Goal: Feedback & Contribution: Leave review/rating

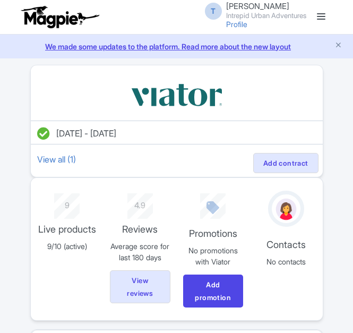
scroll to position [266, 0]
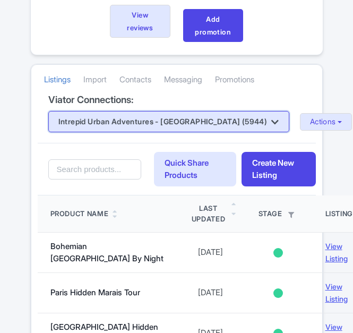
click at [174, 129] on button "Intrepid Urban Adventures - [GEOGRAPHIC_DATA] (5944)" at bounding box center [168, 121] width 241 height 21
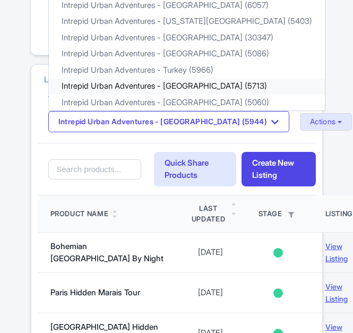
click at [170, 83] on link "Intrepid Urban Adventures - [GEOGRAPHIC_DATA] (5713)" at bounding box center [187, 86] width 276 height 16
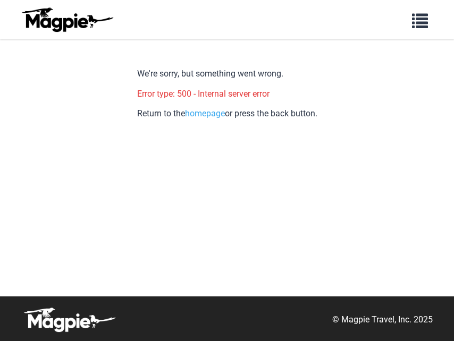
click at [69, 20] on img at bounding box center [67, 20] width 96 height 26
click at [192, 111] on link "homepage" at bounding box center [205, 113] width 40 height 10
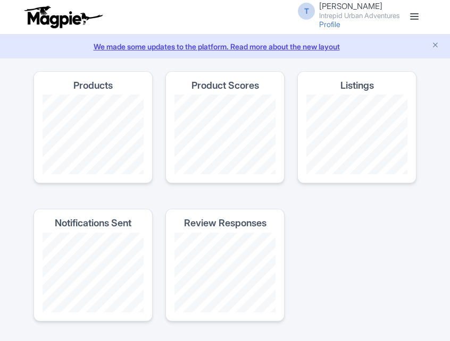
click at [415, 16] on span at bounding box center [414, 16] width 9 height 1
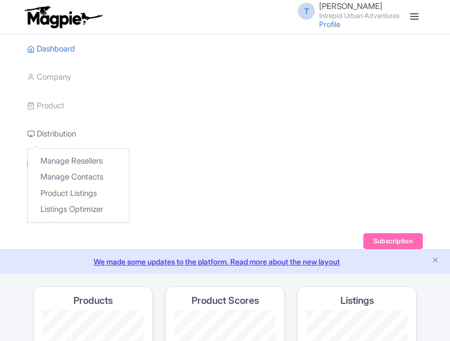
click at [51, 131] on link "Distribution" at bounding box center [51, 134] width 49 height 29
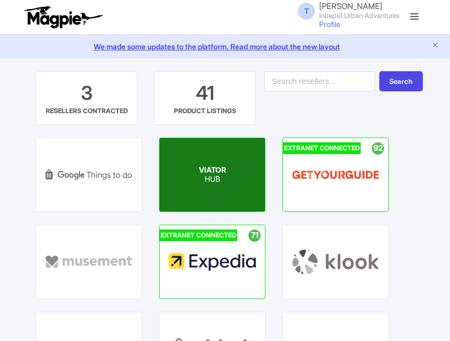
click at [214, 186] on div "VIATOR HUB" at bounding box center [211, 174] width 105 height 73
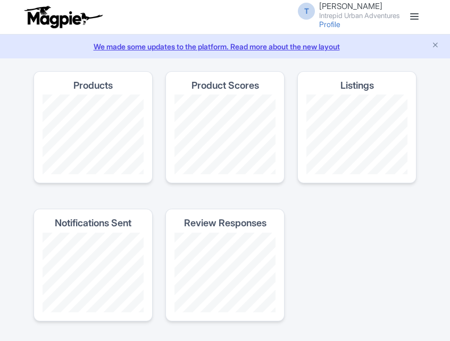
click at [407, 21] on link at bounding box center [414, 17] width 17 height 17
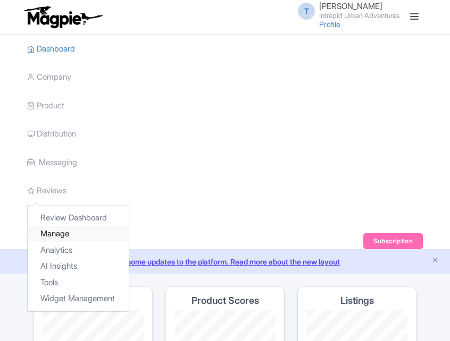
click at [60, 237] on link "Manage" at bounding box center [78, 234] width 101 height 16
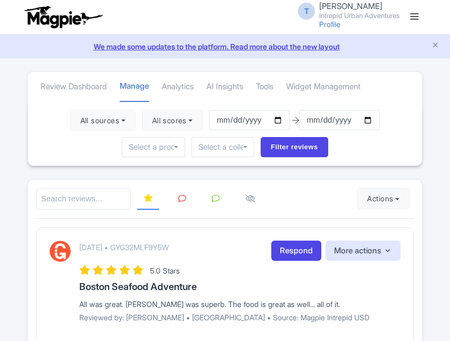
click at [418, 17] on link at bounding box center [414, 17] width 17 height 17
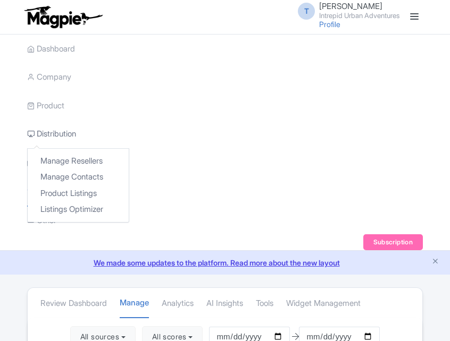
click at [57, 131] on link "Distribution" at bounding box center [51, 134] width 49 height 29
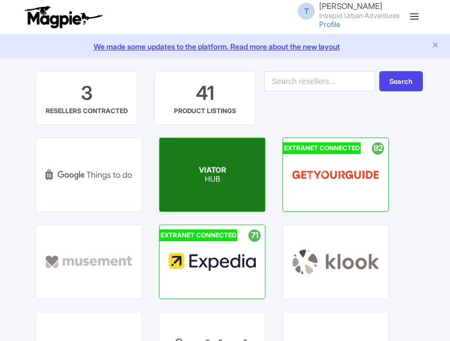
click at [214, 166] on span "VIATOR" at bounding box center [212, 169] width 27 height 9
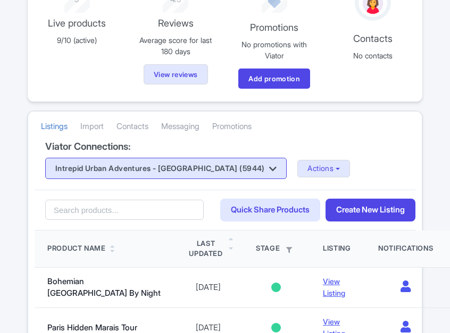
scroll to position [213, 0]
click at [184, 168] on button "Intrepid Urban Adventures - [GEOGRAPHIC_DATA] (5944)" at bounding box center [165, 168] width 241 height 21
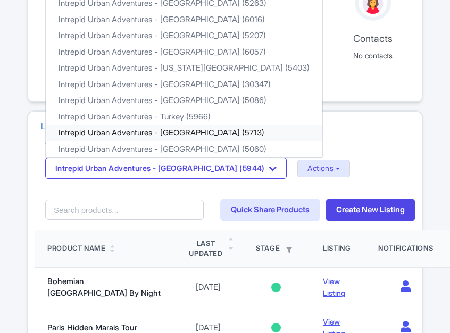
click at [182, 133] on link "Intrepid Urban Adventures - [GEOGRAPHIC_DATA] (5713)" at bounding box center [184, 133] width 276 height 16
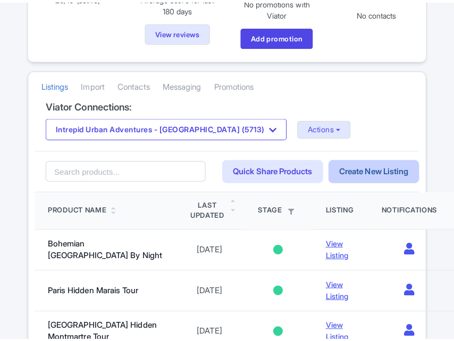
scroll to position [266, 0]
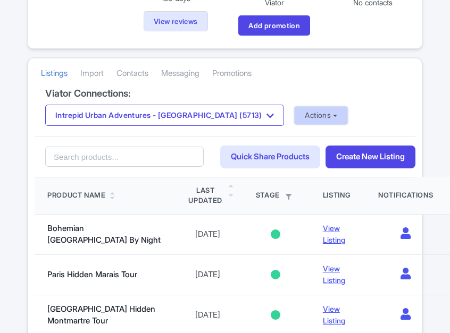
click at [296, 113] on button "Actions" at bounding box center [320, 116] width 53 height 18
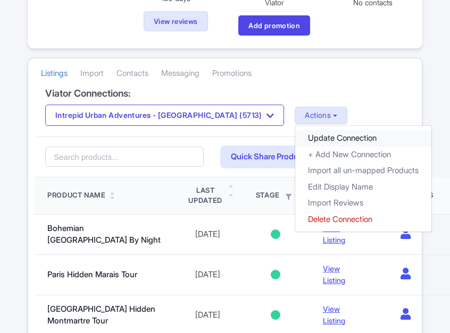
click at [295, 140] on link "Update Connection" at bounding box center [363, 138] width 136 height 16
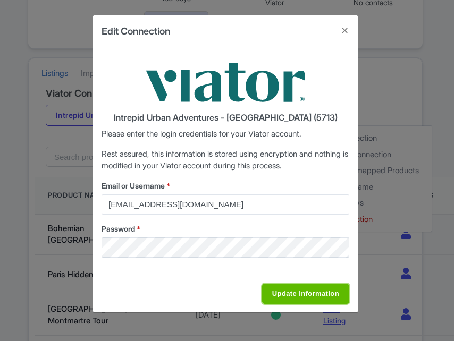
click at [284, 296] on input "Update Information" at bounding box center [305, 294] width 87 height 20
type input "Saving..."
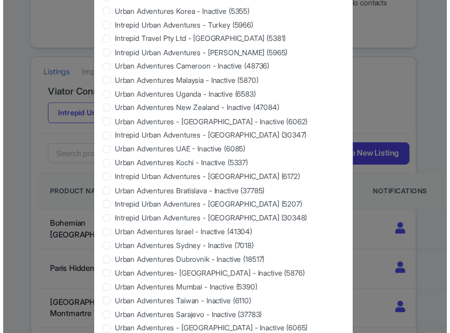
scroll to position [1010, 0]
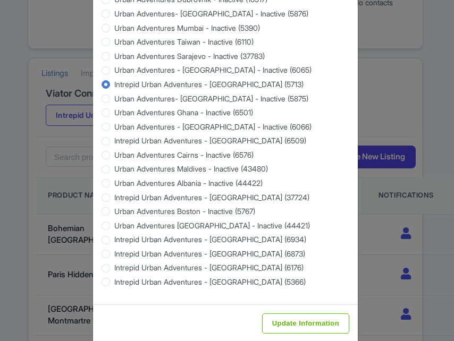
drag, startPoint x: 264, startPoint y: 159, endPoint x: 158, endPoint y: 322, distance: 194.5
click at [158, 322] on div "Update Information" at bounding box center [225, 324] width 265 height 38
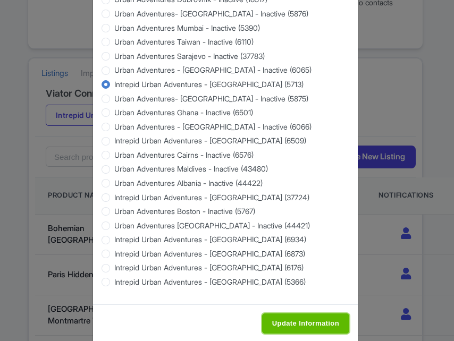
click at [296, 318] on input "Update Information" at bounding box center [305, 324] width 87 height 20
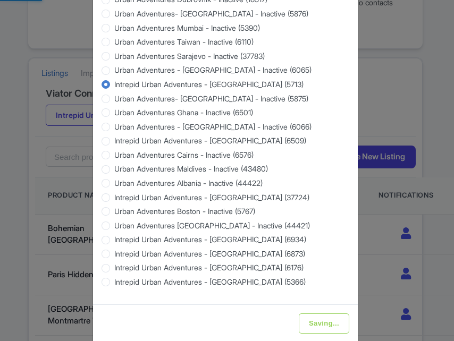
type input "Update Information"
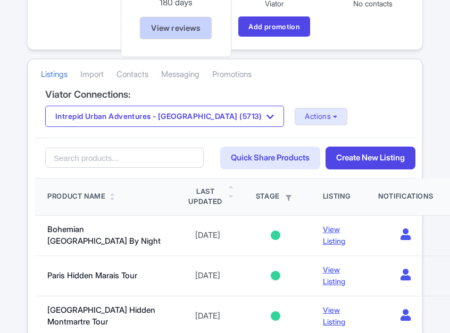
scroll to position [266, 0]
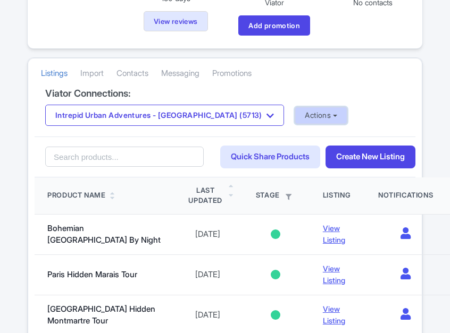
click at [294, 117] on button "Actions" at bounding box center [320, 116] width 53 height 18
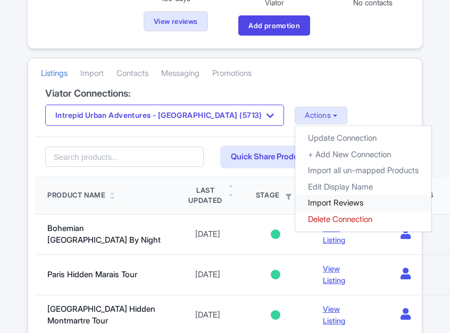
click at [295, 198] on link "Import Reviews" at bounding box center [363, 203] width 136 height 16
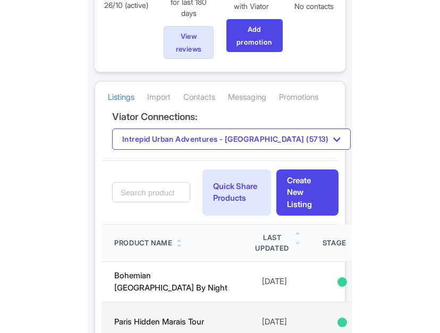
scroll to position [266, 0]
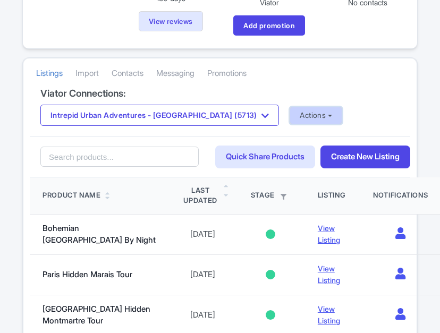
click at [290, 113] on button "Actions" at bounding box center [316, 116] width 53 height 18
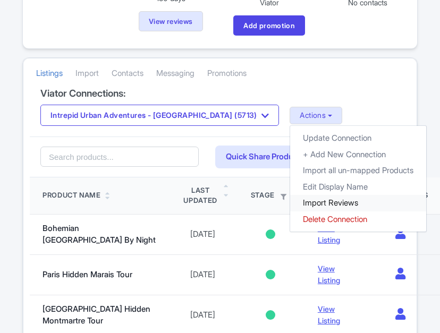
click at [290, 196] on link "Import Reviews" at bounding box center [358, 203] width 136 height 16
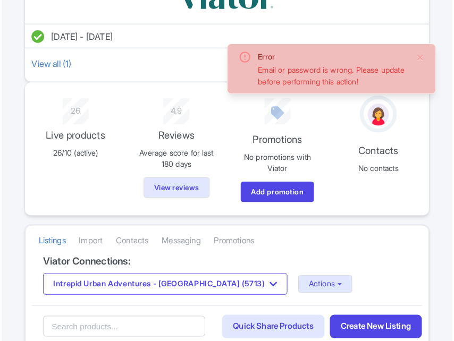
scroll to position [266, 0]
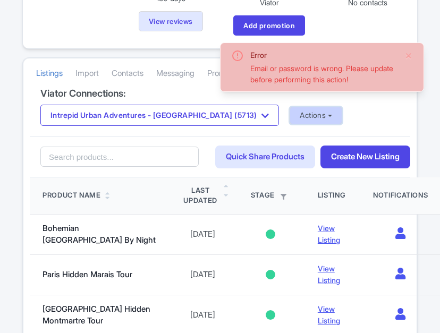
click at [290, 115] on button "Actions" at bounding box center [316, 116] width 53 height 18
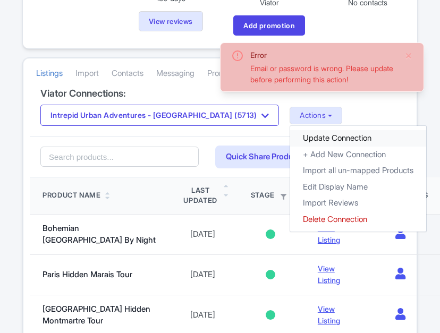
click at [290, 138] on link "Update Connection" at bounding box center [358, 138] width 136 height 16
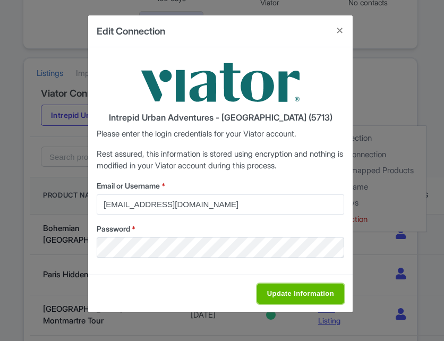
click at [276, 290] on input "Update Information" at bounding box center [300, 294] width 87 height 20
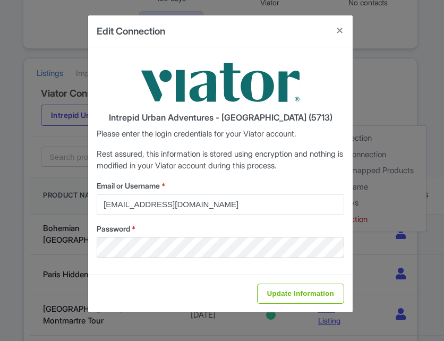
type input "Saving..."
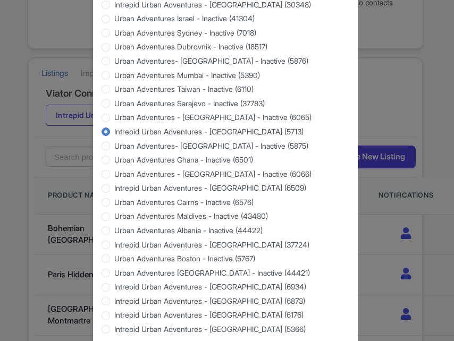
scroll to position [1023, 0]
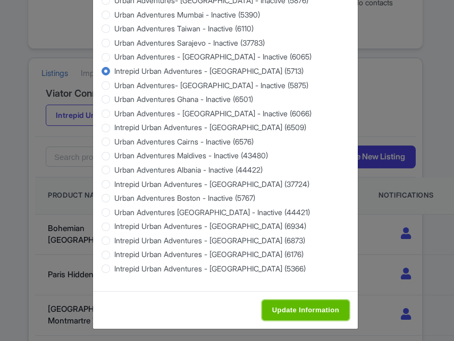
click at [287, 302] on input "Update Information" at bounding box center [305, 310] width 87 height 20
type input "Saving..."
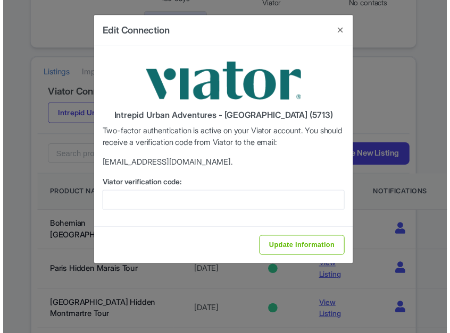
scroll to position [0, 0]
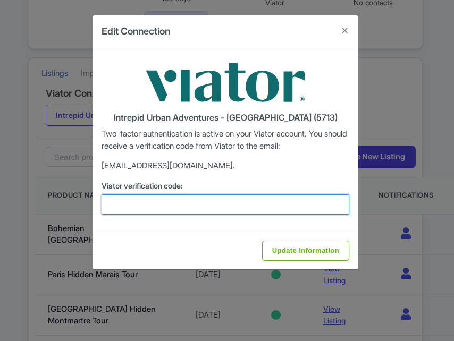
click at [238, 205] on input "Viator verification code:" at bounding box center [226, 205] width 248 height 20
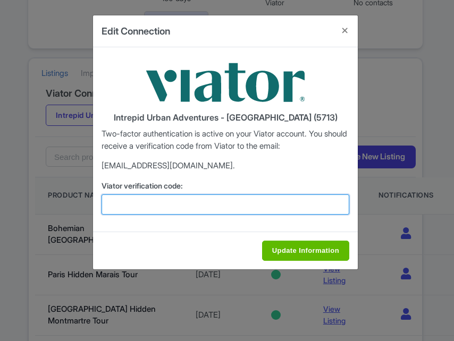
paste input "166934"
type input "166934"
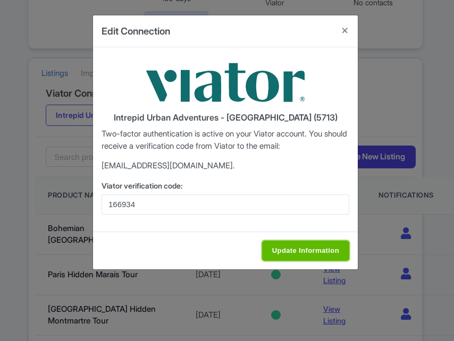
click at [323, 255] on input "Update Information" at bounding box center [305, 251] width 87 height 20
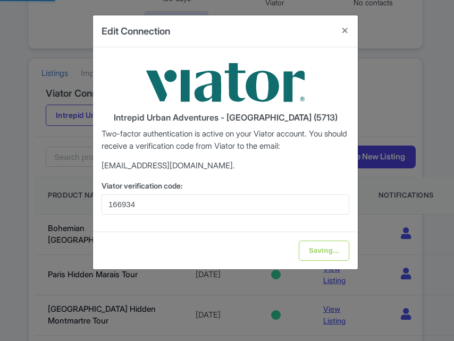
type input "Update Information"
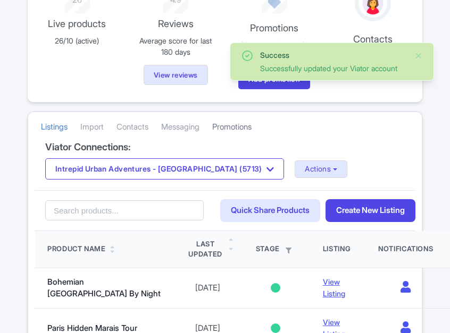
scroll to position [213, 0]
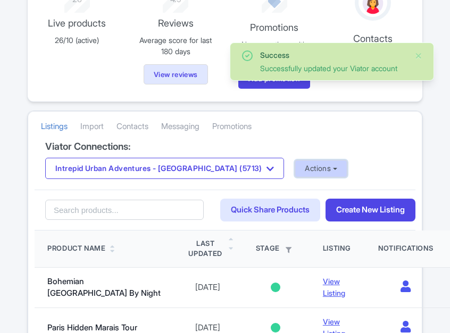
click at [294, 164] on button "Actions" at bounding box center [320, 169] width 53 height 18
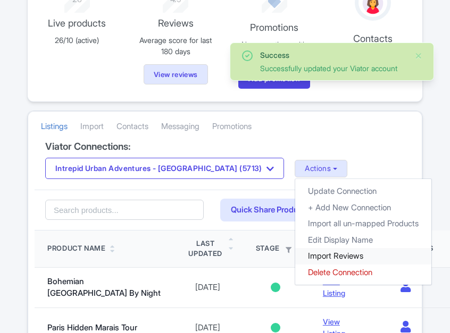
click at [295, 254] on link "Import Reviews" at bounding box center [363, 256] width 136 height 16
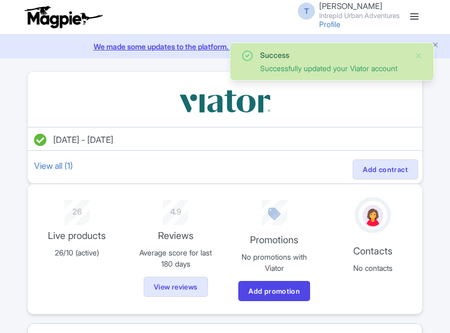
scroll to position [213, 0]
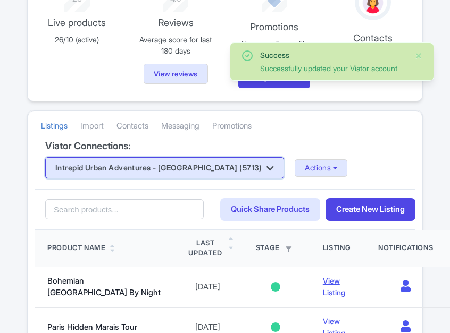
click at [175, 176] on button "Intrepid Urban Adventures - USA (5713)" at bounding box center [164, 167] width 239 height 21
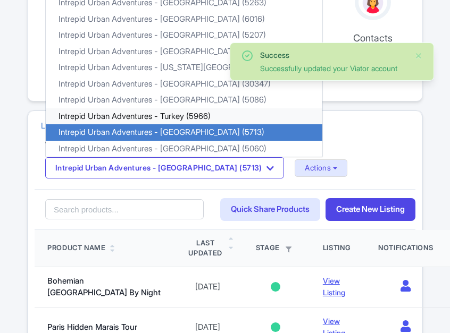
click at [174, 116] on link "Intrepid Urban Adventures - Turkey (5966)" at bounding box center [184, 116] width 276 height 16
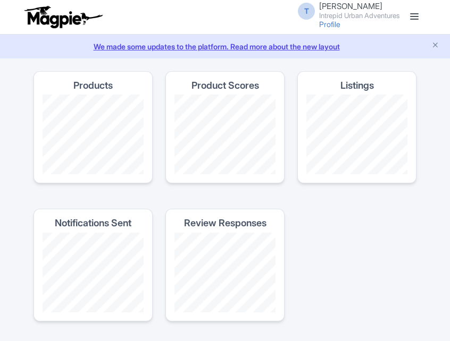
click at [417, 25] on link at bounding box center [414, 17] width 17 height 17
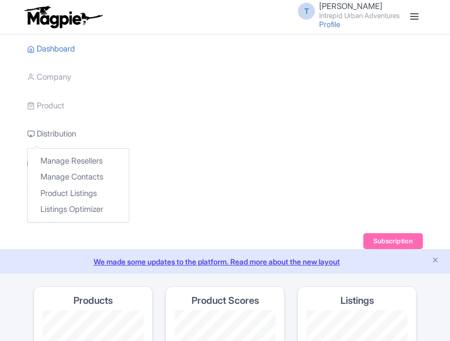
click at [43, 125] on link "Distribution" at bounding box center [51, 134] width 49 height 29
click at [49, 136] on link "Distribution" at bounding box center [51, 134] width 49 height 29
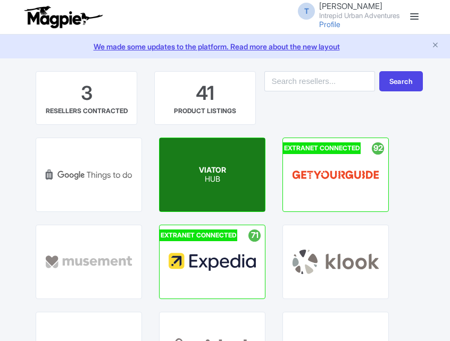
click at [218, 168] on span "VIATOR" at bounding box center [212, 169] width 27 height 9
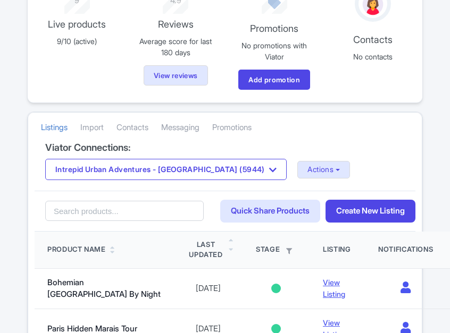
scroll to position [213, 0]
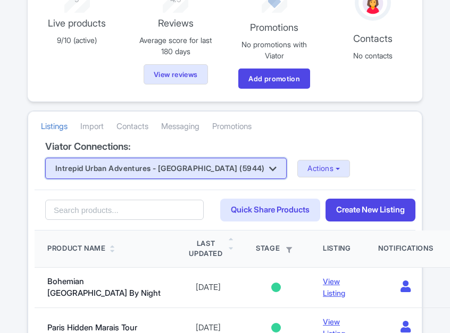
click at [232, 160] on button "Intrepid Urban Adventures - [GEOGRAPHIC_DATA] (5944)" at bounding box center [165, 168] width 241 height 21
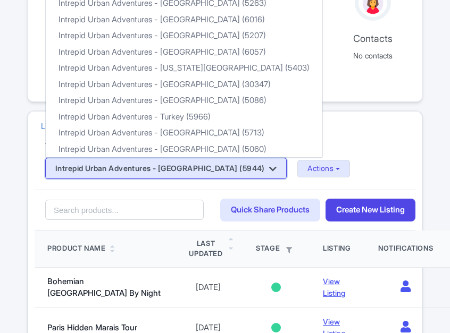
scroll to position [0, 0]
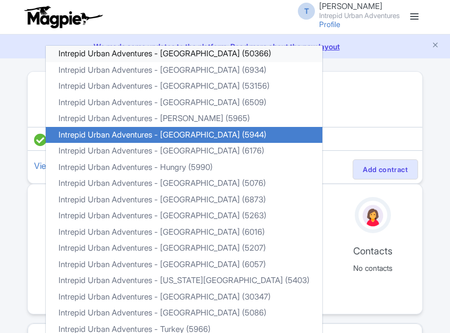
click at [184, 57] on link "Intrepid Urban Adventures - Austria (50366)" at bounding box center [184, 54] width 276 height 16
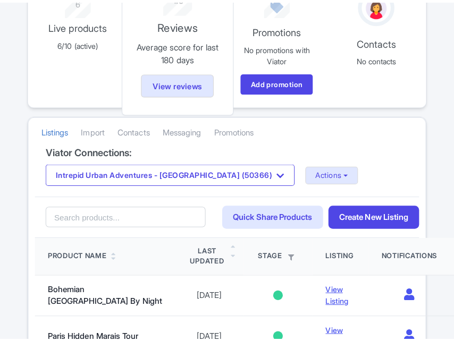
scroll to position [266, 0]
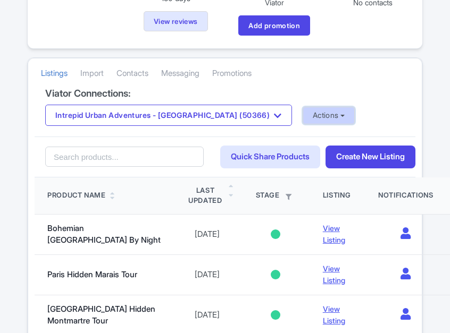
click at [302, 117] on button "Actions" at bounding box center [328, 116] width 53 height 18
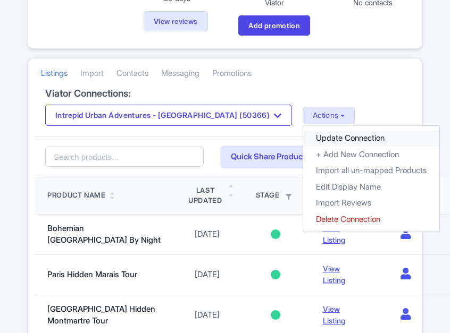
click at [303, 137] on link "Update Connection" at bounding box center [371, 138] width 136 height 16
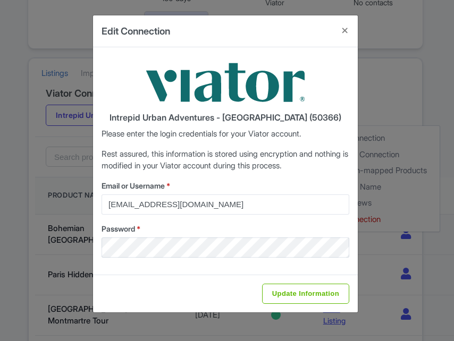
click at [292, 308] on div "Update Information" at bounding box center [225, 294] width 265 height 38
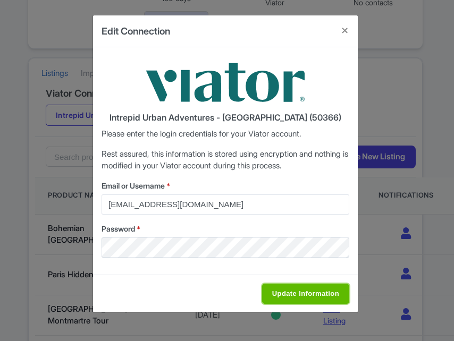
click at [293, 300] on input "Update Information" at bounding box center [305, 294] width 87 height 20
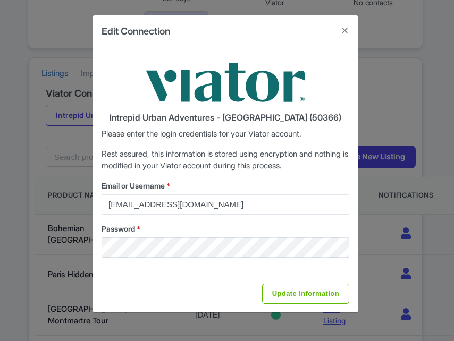
type input "Saving..."
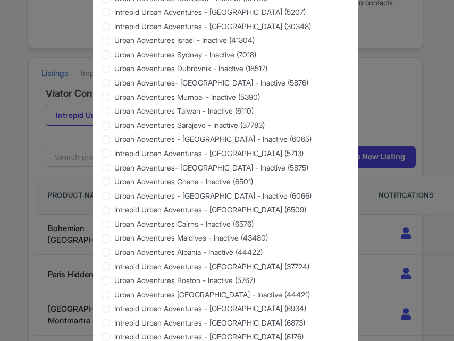
scroll to position [1023, 0]
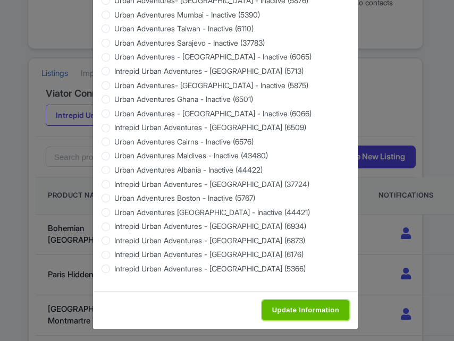
click at [293, 304] on input "Update Information" at bounding box center [305, 310] width 87 height 20
type input "Saving..."
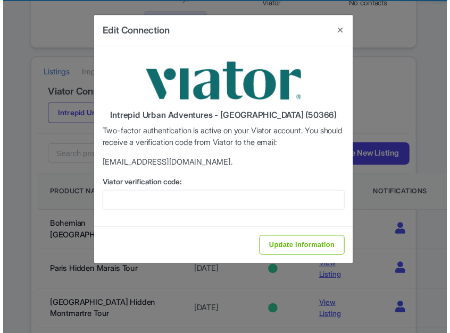
scroll to position [0, 0]
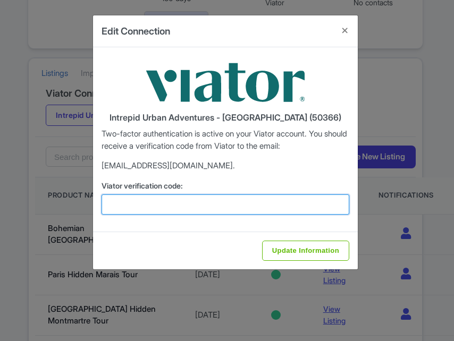
click at [206, 204] on input "Viator verification code:" at bounding box center [226, 205] width 248 height 20
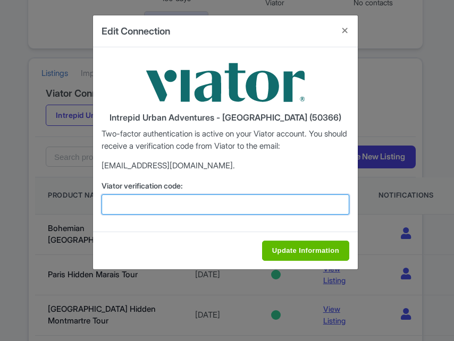
paste input "879690"
type input "879690"
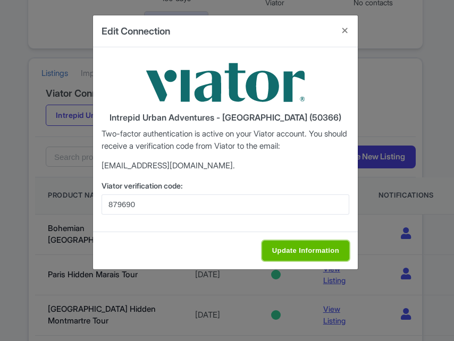
click at [302, 254] on input "Update Information" at bounding box center [305, 251] width 87 height 20
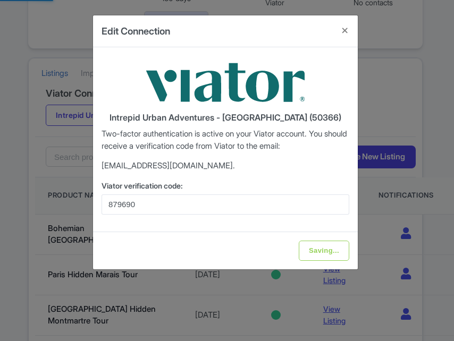
type input "Update Information"
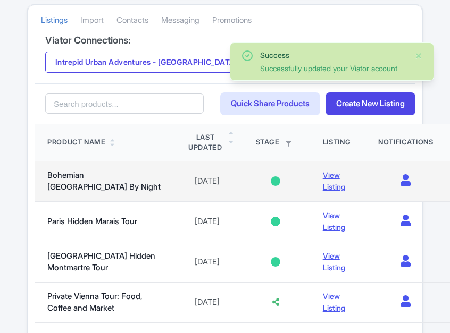
scroll to position [106, 0]
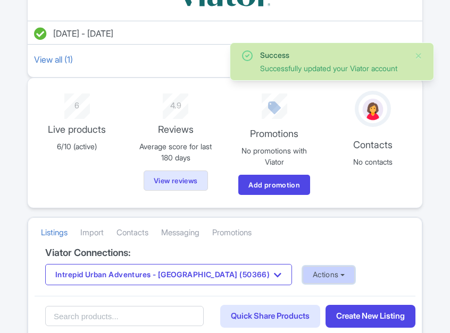
click at [302, 271] on button "Actions" at bounding box center [328, 275] width 53 height 18
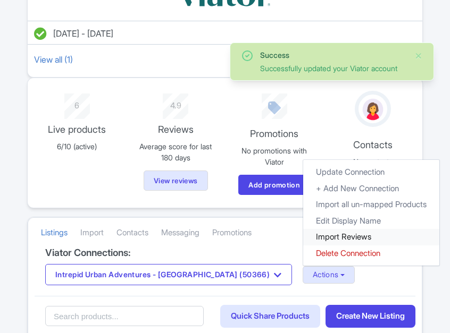
click at [303, 239] on link "Import Reviews" at bounding box center [371, 237] width 136 height 16
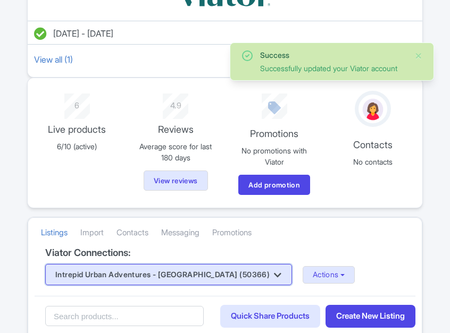
click at [170, 268] on button "Intrepid Urban Adventures - [GEOGRAPHIC_DATA] (50366)" at bounding box center [168, 274] width 247 height 21
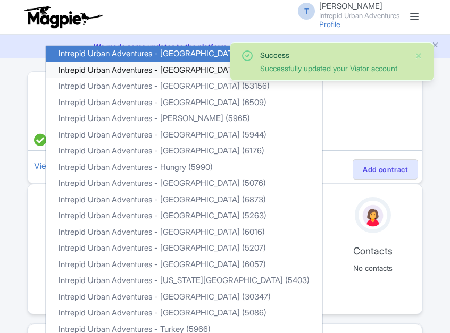
click at [179, 73] on link "Intrepid Urban Adventures - [GEOGRAPHIC_DATA] (6934)" at bounding box center [184, 70] width 276 height 16
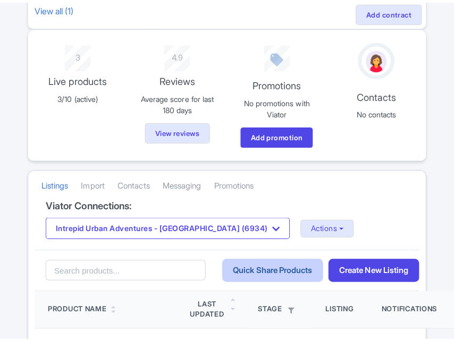
scroll to position [266, 0]
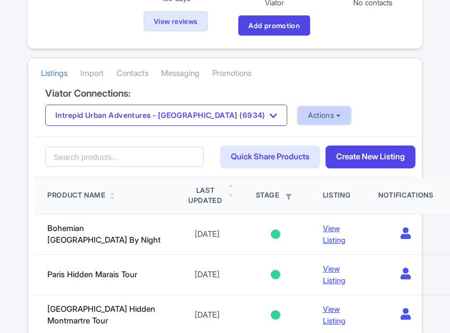
click at [298, 121] on button "Actions" at bounding box center [324, 116] width 53 height 18
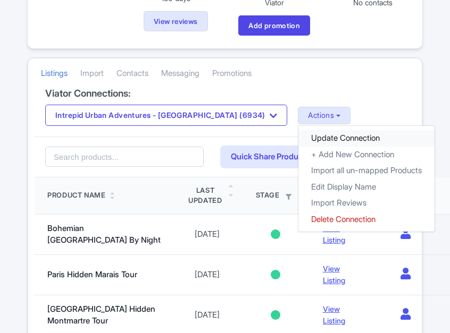
click at [298, 132] on link "Update Connection" at bounding box center [366, 138] width 136 height 16
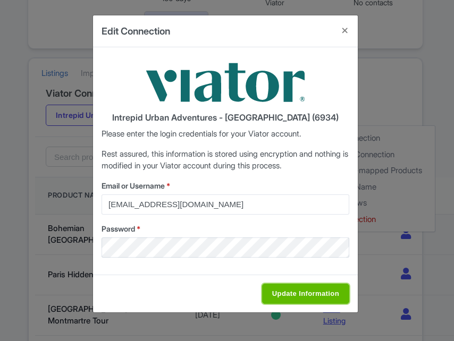
click at [315, 297] on input "Update Information" at bounding box center [305, 294] width 87 height 20
type input "Saving..."
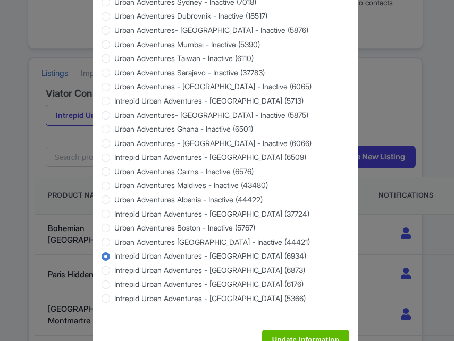
scroll to position [1023, 0]
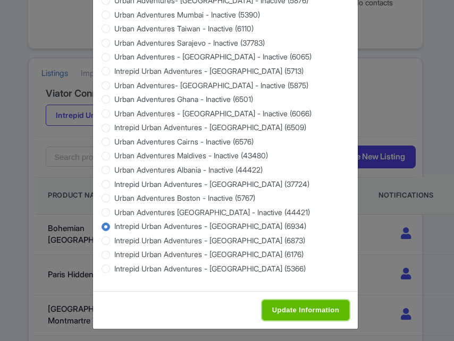
click at [316, 314] on input "Update Information" at bounding box center [305, 310] width 87 height 20
type input "Saving..."
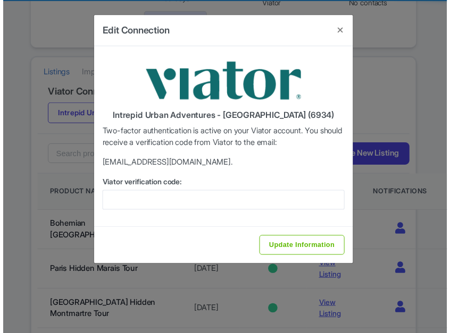
scroll to position [0, 0]
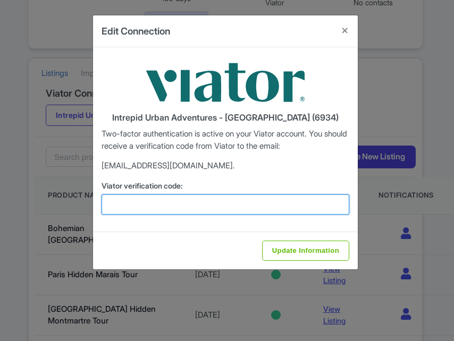
click at [221, 206] on input "Viator verification code:" at bounding box center [226, 205] width 248 height 20
paste input "861050"
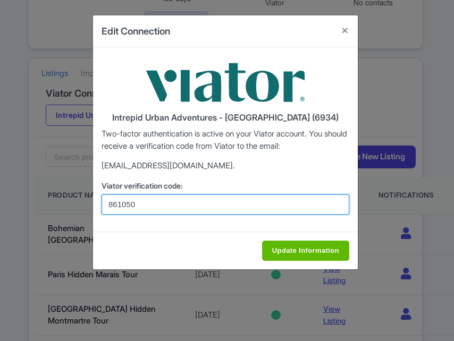
type input "861050"
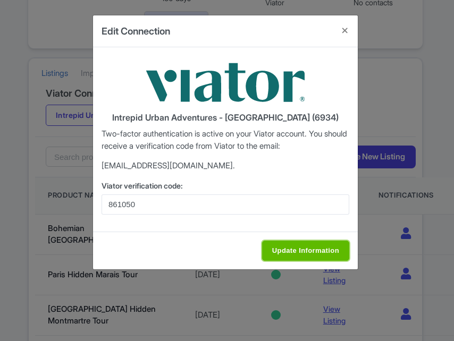
click at [296, 256] on input "Update Information" at bounding box center [305, 251] width 87 height 20
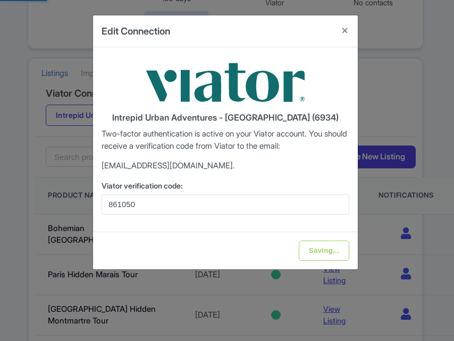
type input "Update Information"
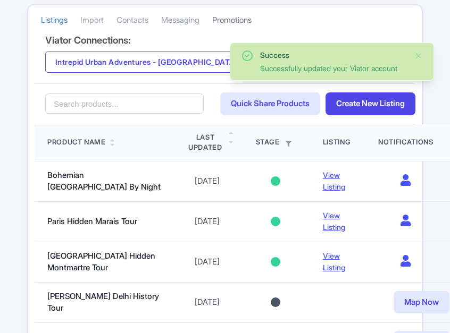
scroll to position [159, 0]
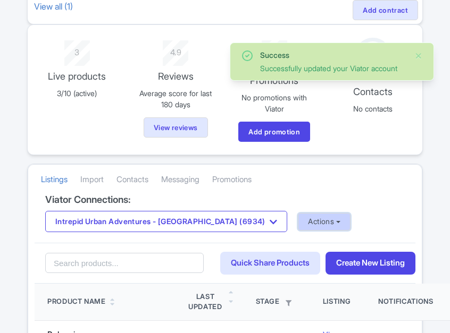
click at [298, 226] on button "Actions" at bounding box center [324, 222] width 53 height 18
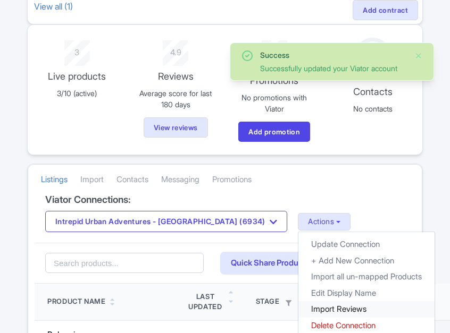
click at [298, 312] on link "Import Reviews" at bounding box center [366, 309] width 136 height 16
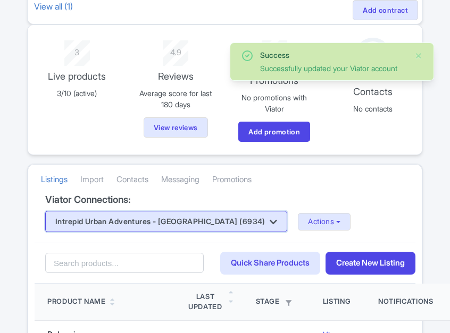
click at [173, 224] on button "Intrepid Urban Adventures - [GEOGRAPHIC_DATA] (6934)" at bounding box center [166, 221] width 242 height 21
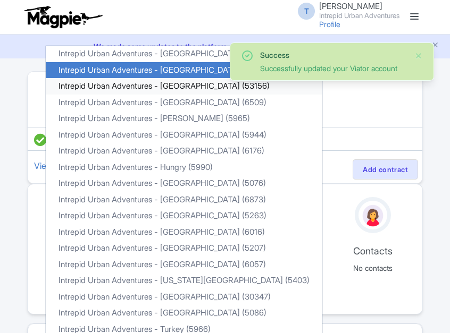
click at [182, 86] on link "Intrepid Urban Adventures - [GEOGRAPHIC_DATA] (53156)" at bounding box center [184, 86] width 276 height 16
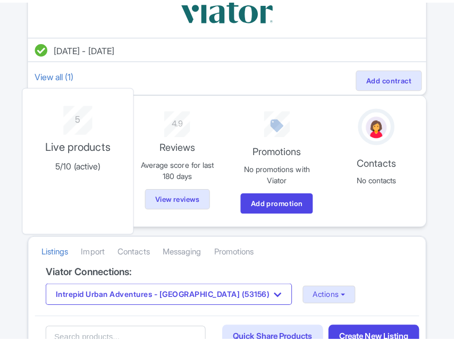
scroll to position [106, 0]
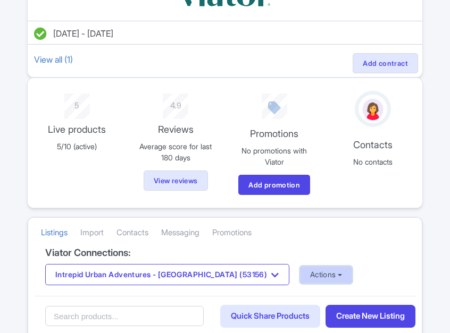
click at [300, 272] on button "Actions" at bounding box center [326, 275] width 53 height 18
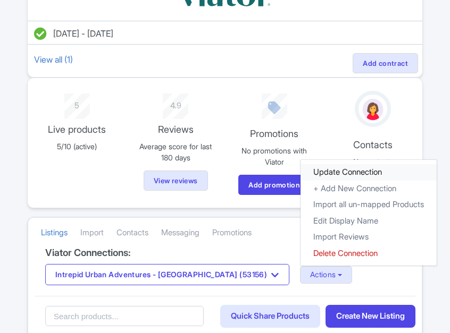
click at [300, 179] on link "Update Connection" at bounding box center [368, 172] width 136 height 16
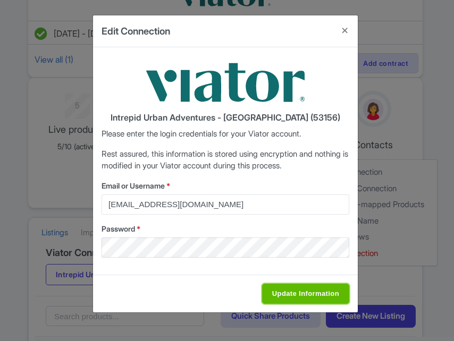
click at [289, 291] on input "Update Information" at bounding box center [305, 294] width 87 height 20
type input "Saving..."
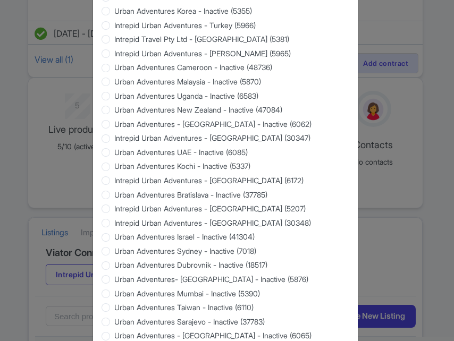
scroll to position [1023, 0]
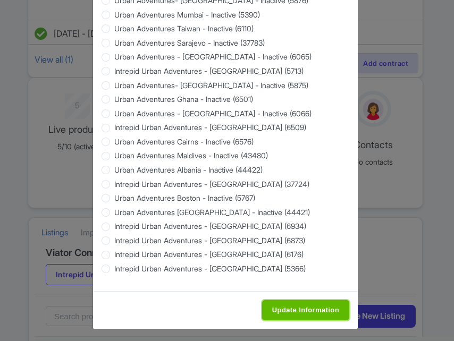
click at [299, 307] on input "Update Information" at bounding box center [305, 310] width 87 height 20
type input "Saving..."
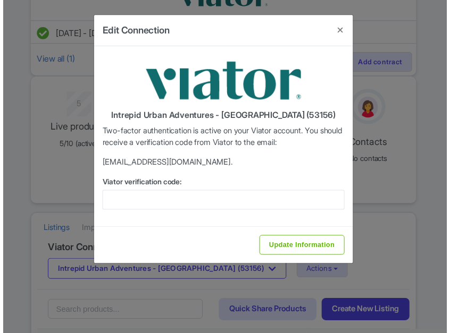
scroll to position [0, 0]
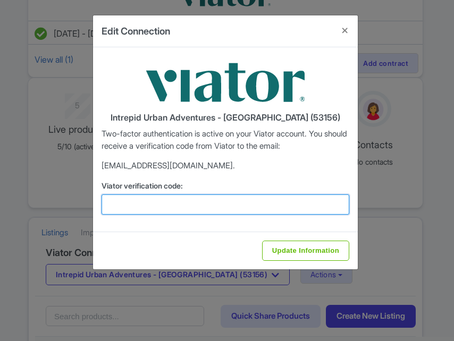
click at [197, 204] on input "Viator verification code:" at bounding box center [226, 205] width 248 height 20
paste input "899130"
type input "899130"
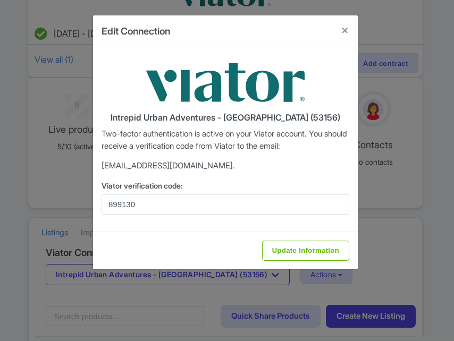
click at [272, 240] on div "Update Information" at bounding box center [225, 251] width 265 height 38
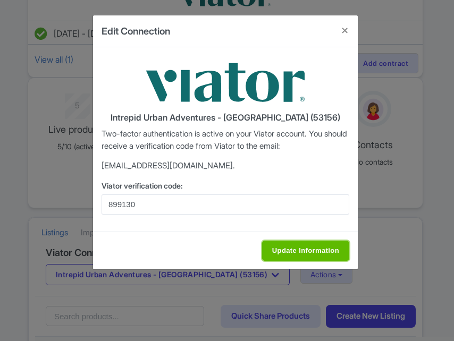
click at [267, 245] on input "Update Information" at bounding box center [305, 251] width 87 height 20
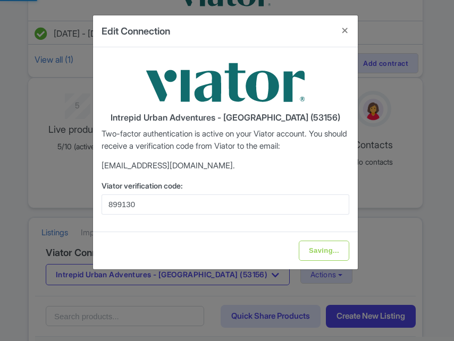
type input "Update Information"
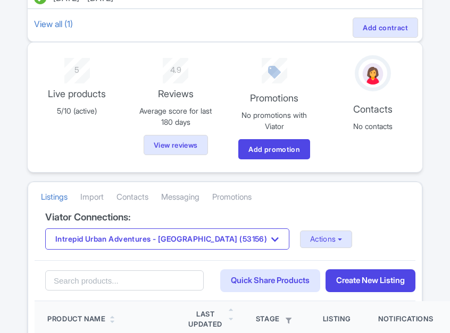
scroll to position [319, 0]
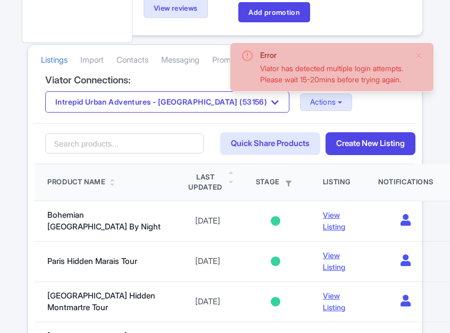
scroll to position [319, 0]
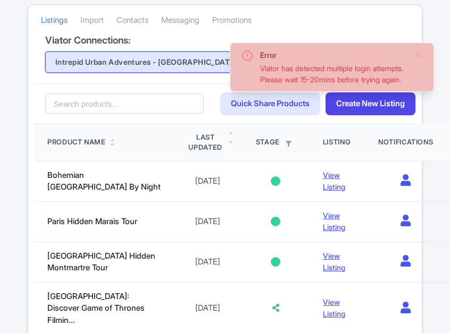
click at [155, 64] on button "Intrepid Urban Adventures - [GEOGRAPHIC_DATA] (53156)" at bounding box center [167, 62] width 244 height 21
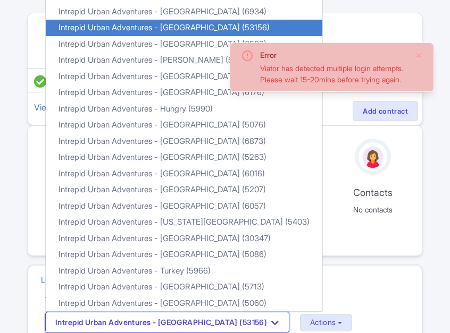
scroll to position [0, 0]
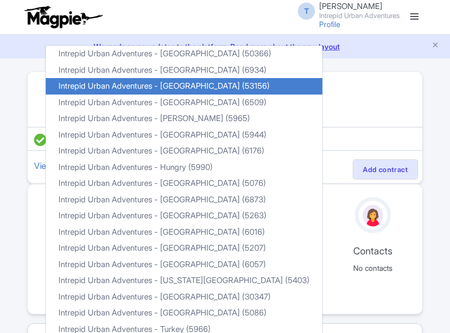
click at [417, 14] on link at bounding box center [414, 17] width 17 height 17
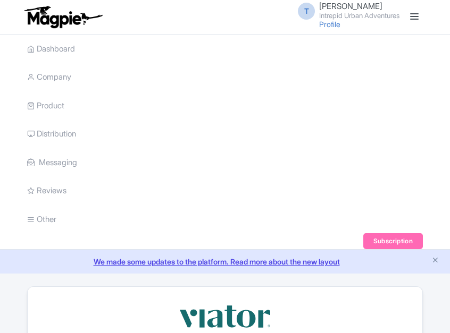
click at [355, 20] on div "T Tu Nguyen Intrepid Urban Adventures Profile Users Settings Sign out" at bounding box center [345, 16] width 108 height 29
click at [320, 30] on div "T Tu Nguyen Intrepid Urban Adventures Profile Users Settings Sign out" at bounding box center [345, 16] width 108 height 29
click at [321, 29] on div "T Tu Nguyen Intrepid Urban Adventures Profile Users Settings Sign out" at bounding box center [345, 16] width 108 height 29
click at [321, 28] on link "Profile" at bounding box center [329, 24] width 21 height 9
drag, startPoint x: 352, startPoint y: 12, endPoint x: 341, endPoint y: 20, distance: 13.7
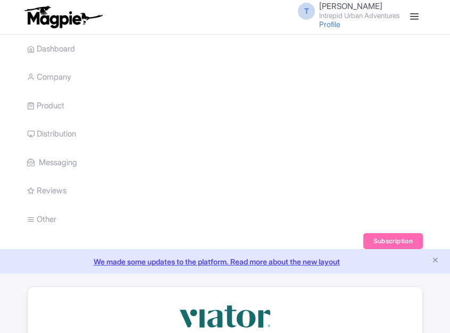
click at [352, 12] on small "Intrepid Urban Adventures" at bounding box center [359, 15] width 80 height 7
click at [322, 83] on link "Sign out" at bounding box center [348, 83] width 101 height 16
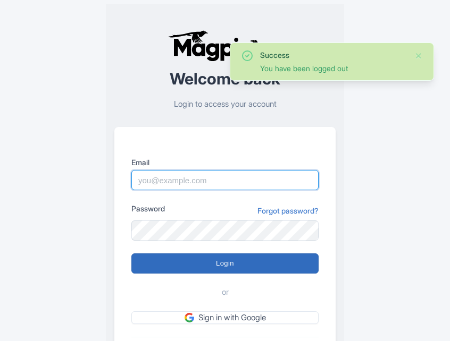
type input "[EMAIL_ADDRESS][PERSON_NAME][DOMAIN_NAME]"
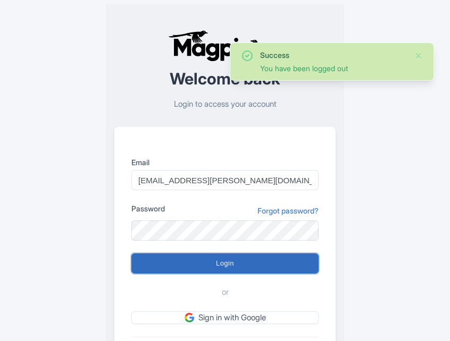
click at [250, 262] on input "Login" at bounding box center [224, 264] width 187 height 20
type input "Logging in..."
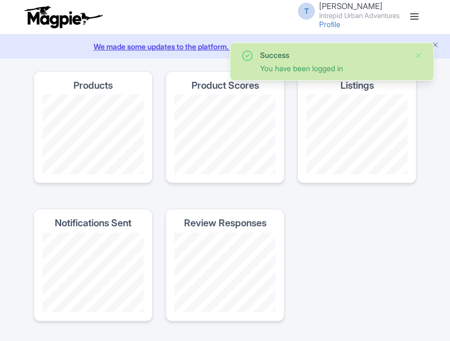
drag, startPoint x: 412, startPoint y: 15, endPoint x: 350, endPoint y: 41, distance: 66.9
click at [412, 15] on link at bounding box center [414, 17] width 17 height 17
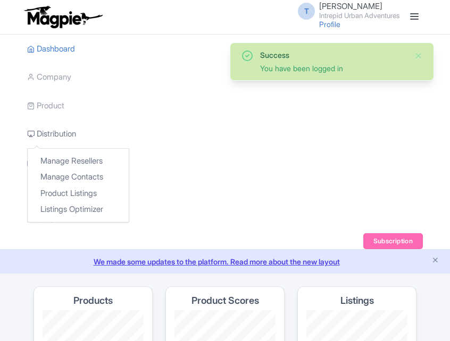
click at [48, 134] on link "Distribution" at bounding box center [51, 134] width 49 height 29
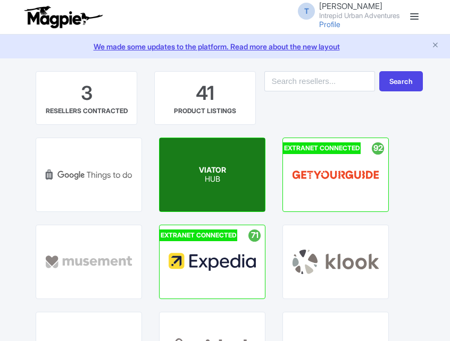
click at [206, 171] on span "VIATOR" at bounding box center [212, 169] width 27 height 9
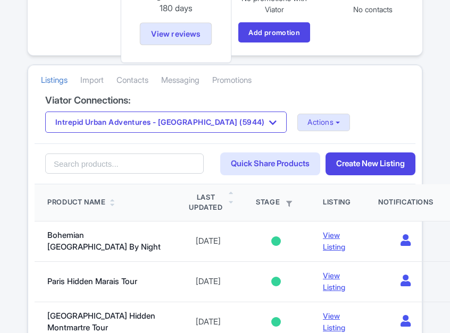
scroll to position [319, 0]
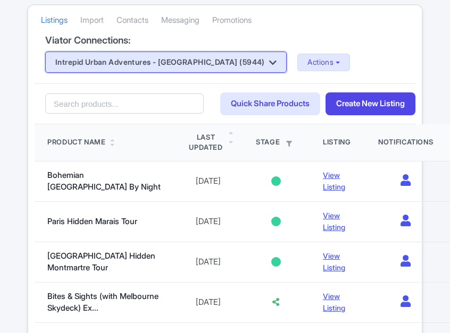
click at [184, 71] on button "Intrepid Urban Adventures - [GEOGRAPHIC_DATA] (5944)" at bounding box center [165, 62] width 241 height 21
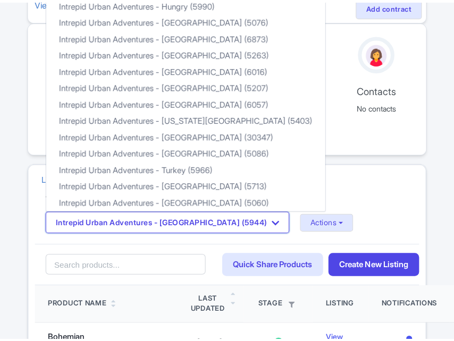
scroll to position [266, 0]
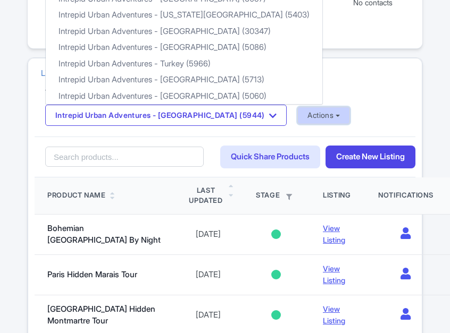
click at [297, 117] on button "Actions" at bounding box center [323, 116] width 53 height 18
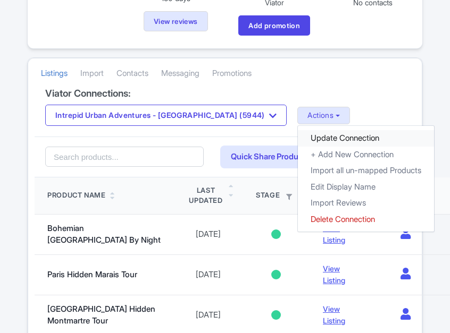
click at [298, 138] on link "Update Connection" at bounding box center [366, 138] width 136 height 16
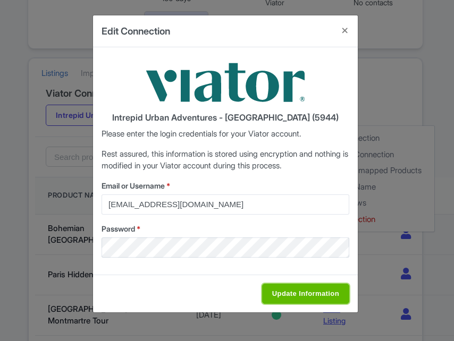
click at [296, 291] on input "Update Information" at bounding box center [305, 294] width 87 height 20
type input "Saving..."
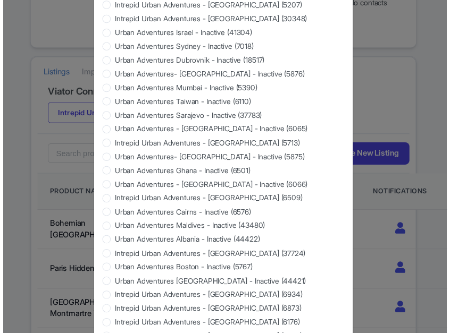
scroll to position [1023, 0]
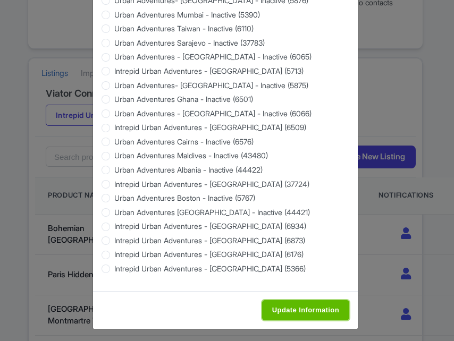
click at [298, 308] on input "Update Information" at bounding box center [305, 310] width 87 height 20
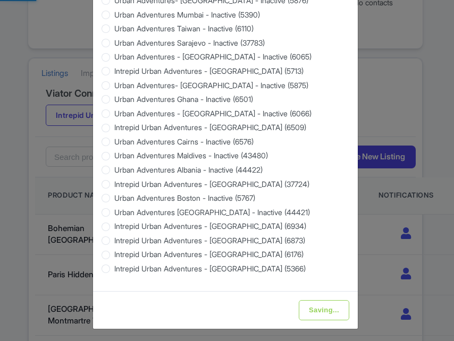
type input "Update Information"
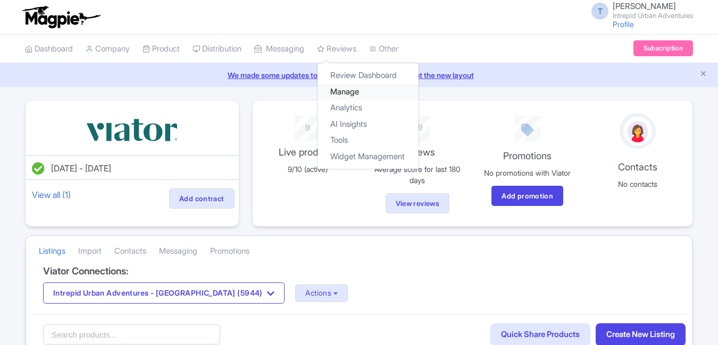
click at [349, 91] on link "Manage" at bounding box center [367, 92] width 101 height 16
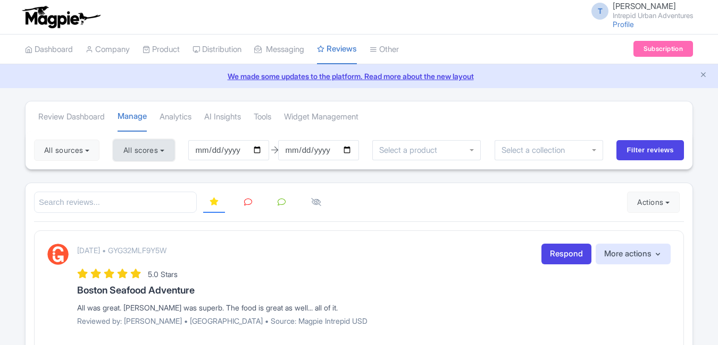
click at [157, 154] on button "All scores" at bounding box center [143, 150] width 61 height 21
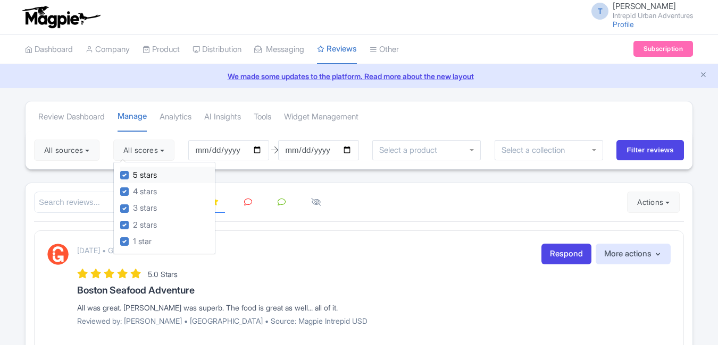
click at [133, 177] on label "5 stars" at bounding box center [145, 176] width 24 height 12
click at [133, 176] on input "5 stars" at bounding box center [136, 172] width 7 height 7
checkbox input "false"
click at [133, 191] on label "4 stars" at bounding box center [145, 192] width 24 height 12
click at [133, 191] on input "4 stars" at bounding box center [136, 189] width 7 height 7
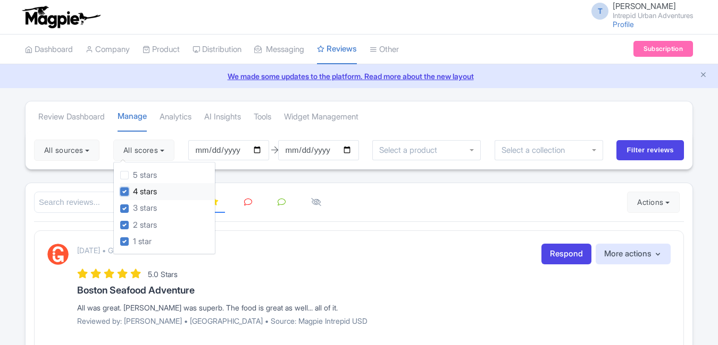
checkbox input "false"
click at [210, 150] on input "2025-07-02" at bounding box center [228, 150] width 81 height 20
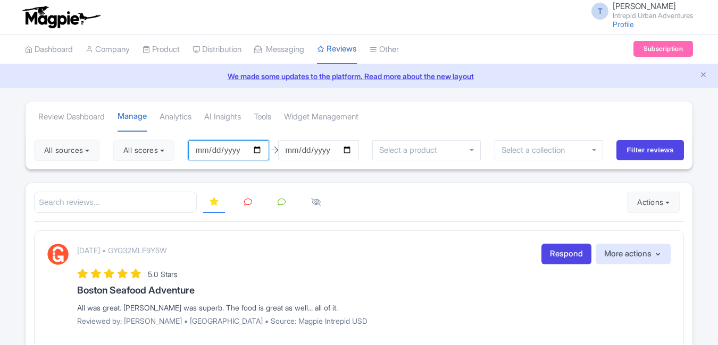
type input "2025-09-02"
type input "[DATE]"
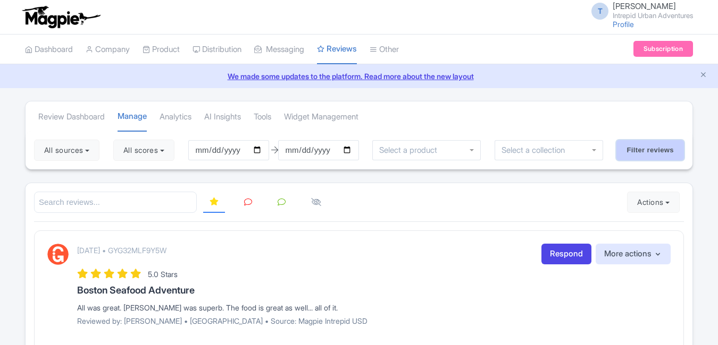
click at [654, 151] on input "Filter reviews" at bounding box center [650, 150] width 68 height 20
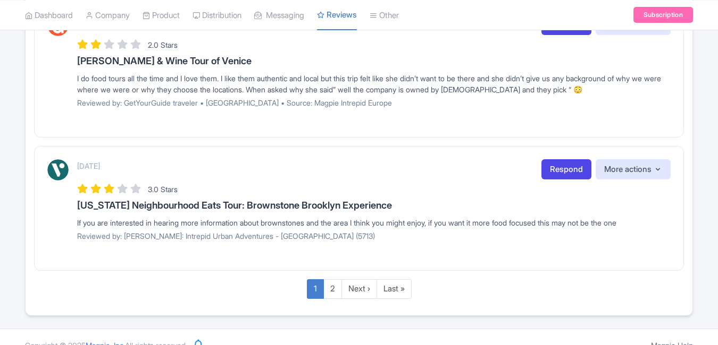
scroll to position [1545, 0]
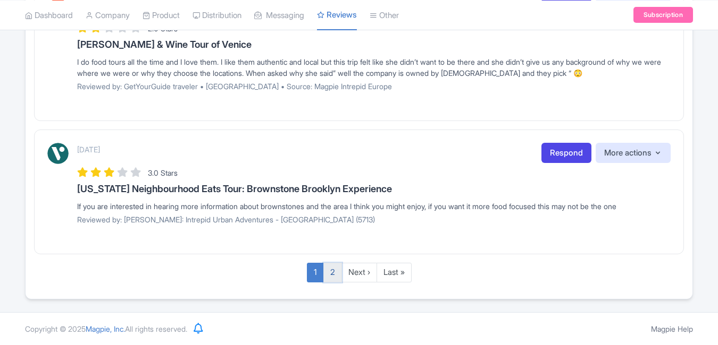
click at [336, 277] on link "2" at bounding box center [332, 273] width 19 height 20
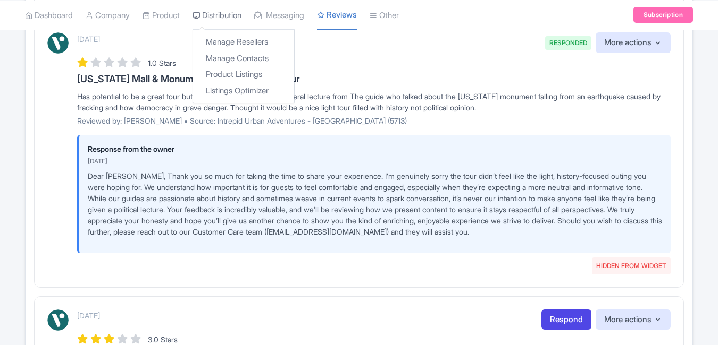
scroll to position [1066, 0]
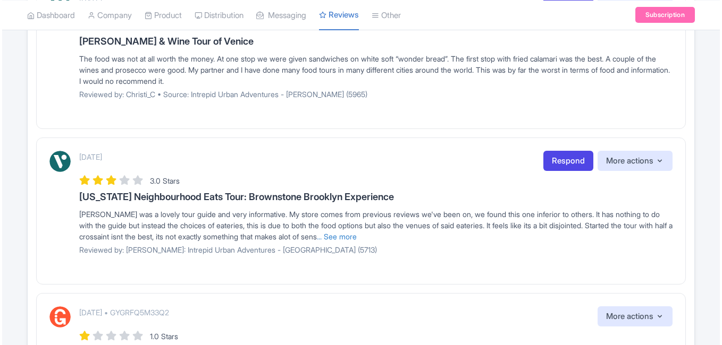
scroll to position [222, 0]
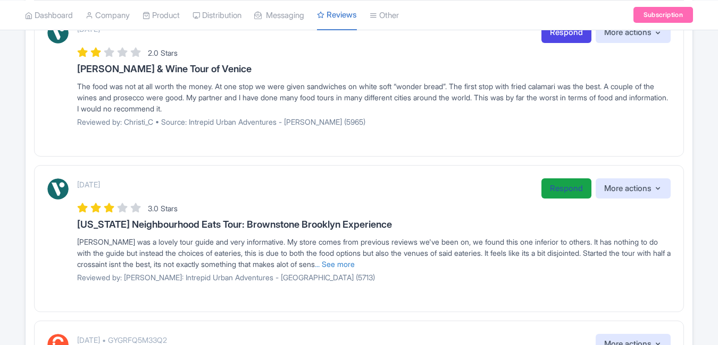
click at [569, 191] on link "Respond" at bounding box center [566, 189] width 50 height 21
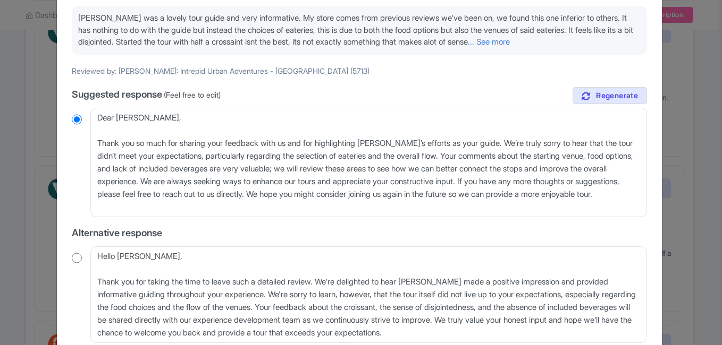
scroll to position [106, 0]
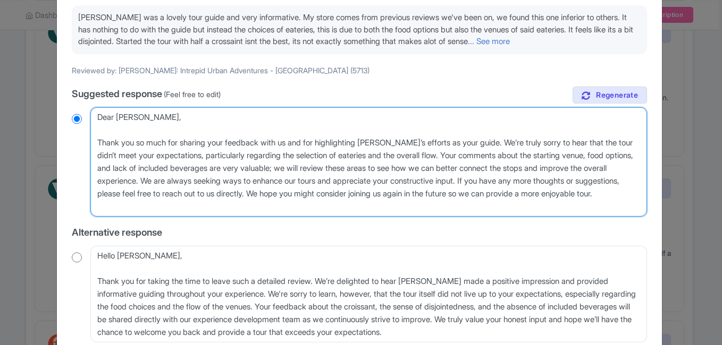
drag, startPoint x: 159, startPoint y: 205, endPoint x: 71, endPoint y: 149, distance: 104.7
click at [72, 149] on div "Dear Daniel_T, Thank you so much for sharing your feedback with us and for high…" at bounding box center [359, 161] width 575 height 109
paste textarea "for taking the time to share your thoughts on the itinerary for the Brownstone …"
type textarea "Dear [PERSON_NAME], Thank you for taking the time to share your thoughts on the…"
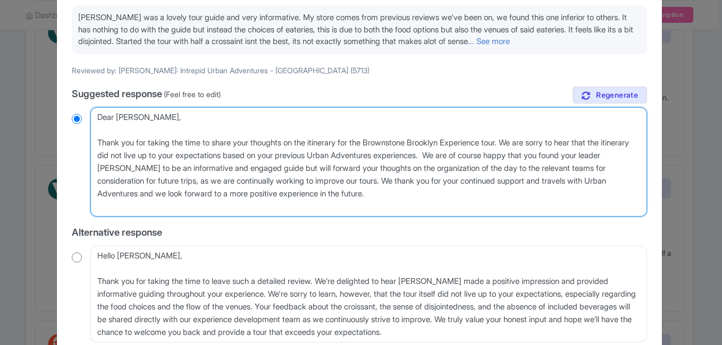
radio input "true"
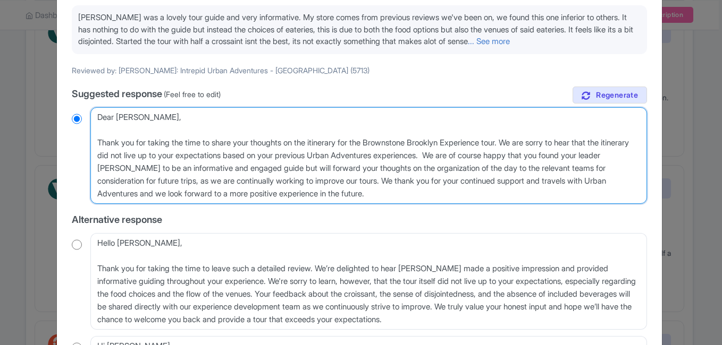
click at [245, 182] on textarea "Dear Daniel_T, Thank you so much for sharing your feedback with us and for high…" at bounding box center [368, 155] width 557 height 97
click at [361, 181] on textarea "Dear Daniel_T, Thank you so much for sharing your feedback with us and for high…" at bounding box center [368, 155] width 557 height 97
click at [441, 185] on textarea "Dear Daniel_T, Thank you so much for sharing your feedback with us and for high…" at bounding box center [368, 155] width 557 height 97
click at [489, 182] on textarea "Dear Daniel_T, Thank you so much for sharing your feedback with us and for high…" at bounding box center [368, 155] width 557 height 97
click at [554, 185] on textarea "Dear Daniel_T, Thank you so much for sharing your feedback with us and for high…" at bounding box center [368, 155] width 557 height 97
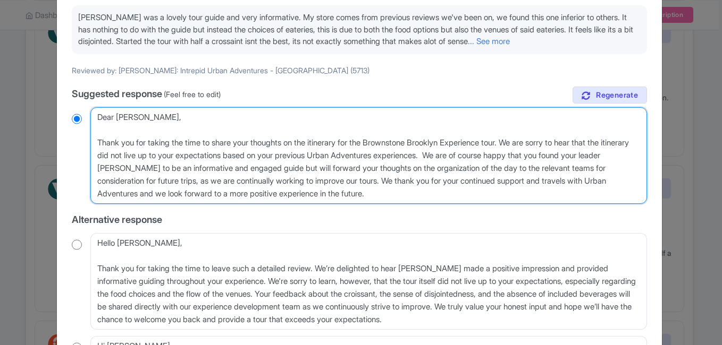
click at [273, 199] on textarea "Dear Daniel_T, Thank you so much for sharing your feedback with us and for high…" at bounding box center [368, 155] width 557 height 97
click at [392, 189] on textarea "Dear Daniel_T, Thank you so much for sharing your feedback with us and for high…" at bounding box center [368, 155] width 557 height 97
type textarea "Dear [PERSON_NAME], Thank you for taking the time to share your thoughts on the…"
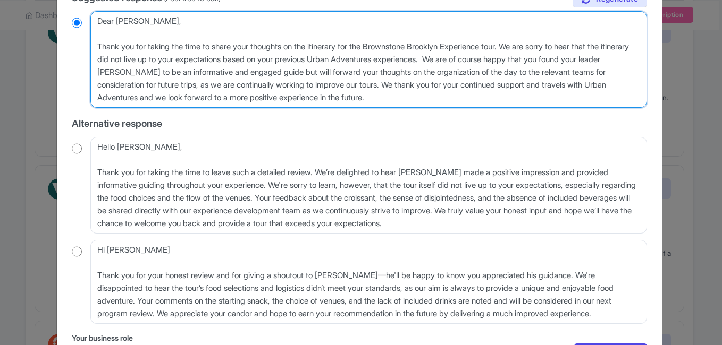
scroll to position [281, 0]
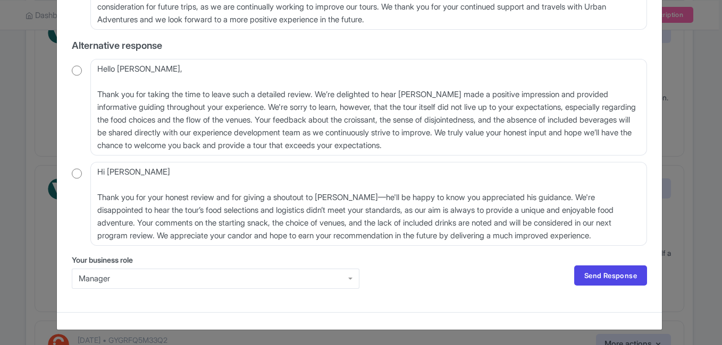
click at [235, 277] on div "Manager" at bounding box center [216, 279] width 288 height 20
click at [624, 280] on link "Send Response" at bounding box center [610, 276] width 73 height 20
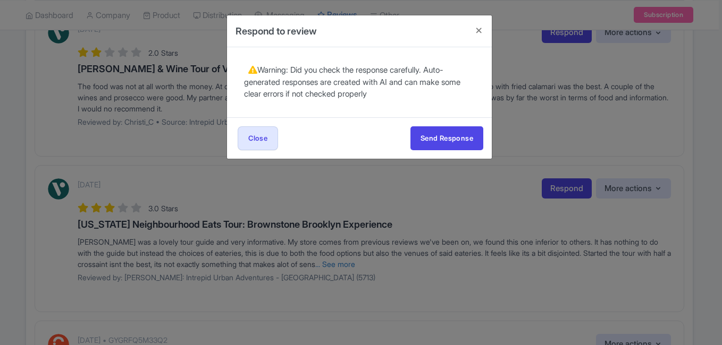
scroll to position [0, 0]
click at [436, 136] on button "Send Response" at bounding box center [446, 139] width 73 height 24
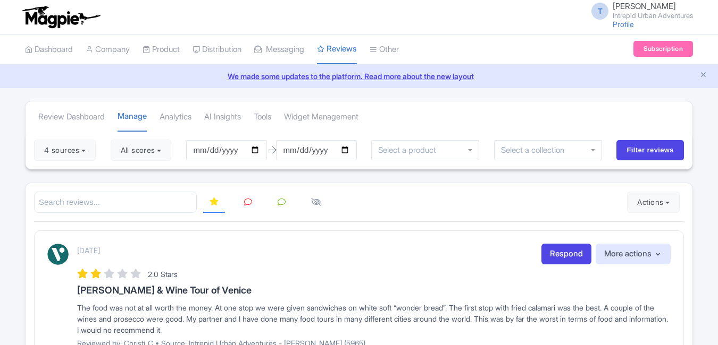
scroll to position [381, 0]
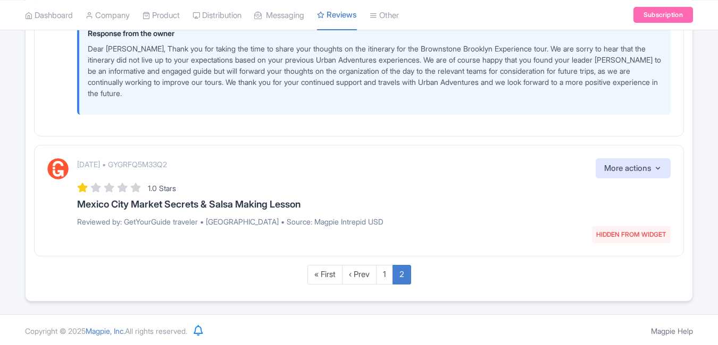
scroll to position [496, 0]
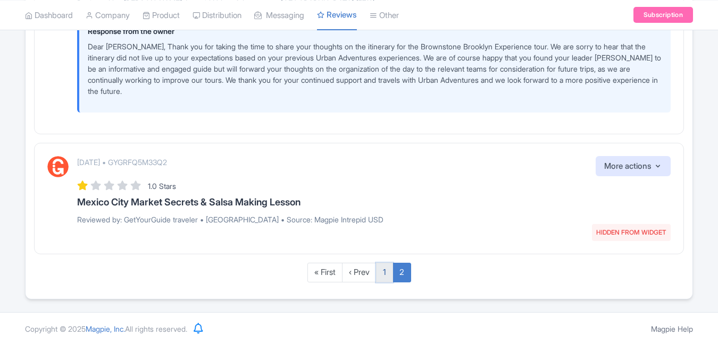
click at [383, 275] on link "1" at bounding box center [384, 273] width 17 height 20
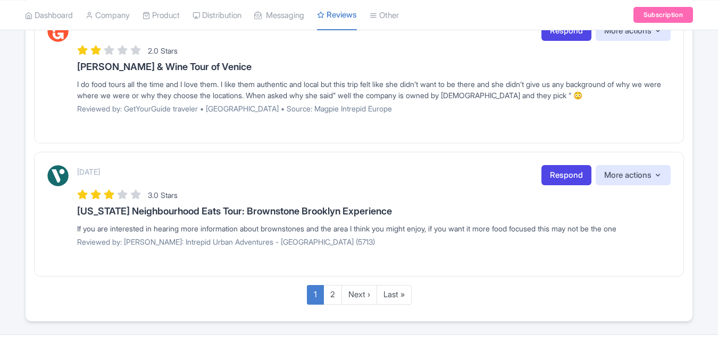
scroll to position [1545, 0]
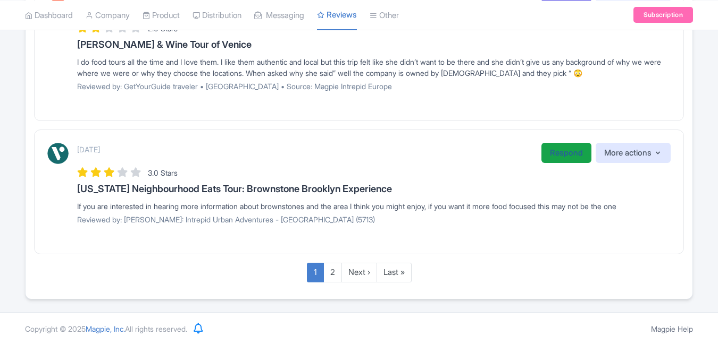
click at [562, 149] on link "Respond" at bounding box center [566, 153] width 50 height 21
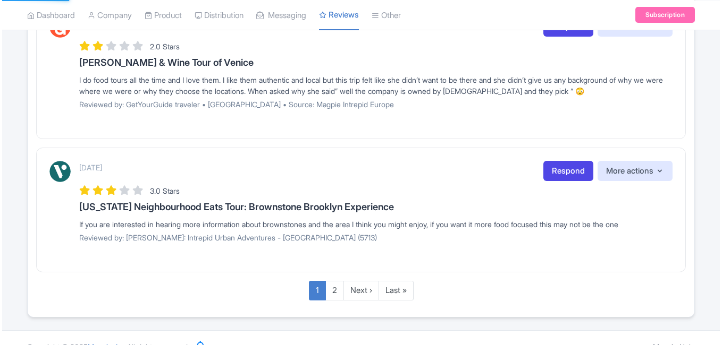
scroll to position [1491, 0]
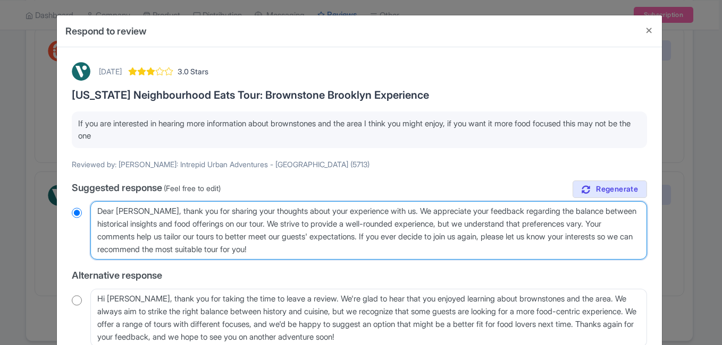
drag, startPoint x: 336, startPoint y: 249, endPoint x: 134, endPoint y: 209, distance: 205.8
click at [134, 209] on textarea "Dear Kim, thank you for sharing your thoughts about your experience with us. We…" at bounding box center [368, 230] width 557 height 58
type textarea "Dear Kim,"
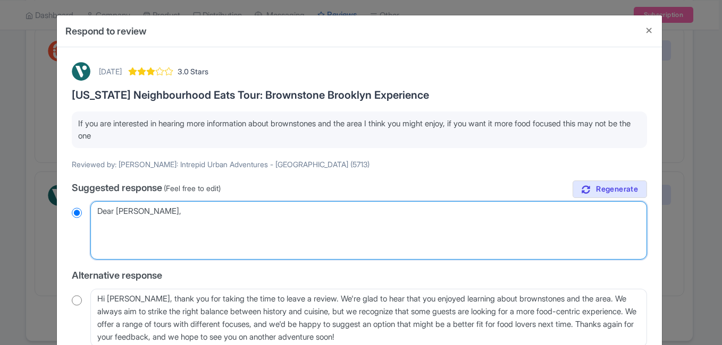
radio input "true"
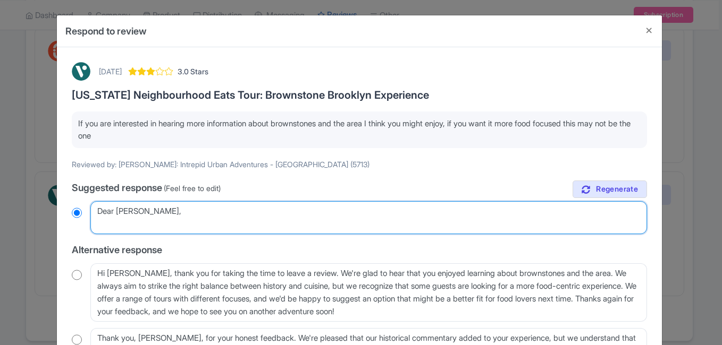
type textarea "Dear Kim,"
radio input "true"
paste textarea "Thank you for taking the time to share your thoughts on the itinerary for the B…"
type textarea "Dear Kim, Thank you for taking the time to share your thoughts on the itinerary…"
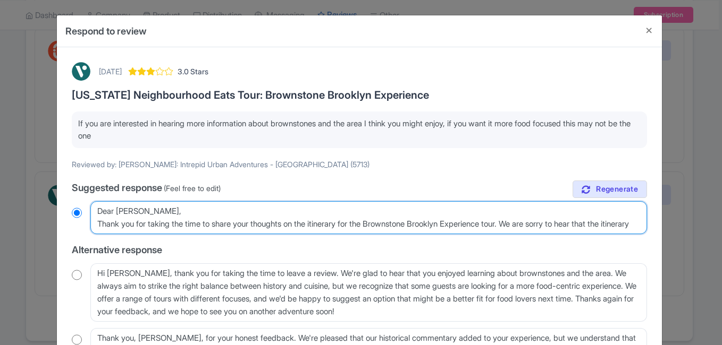
radio input "true"
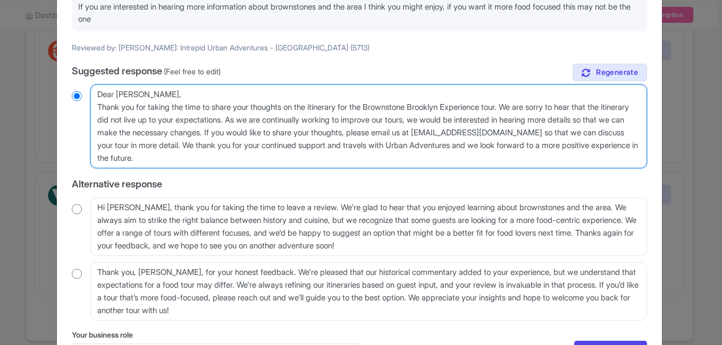
scroll to position [192, 0]
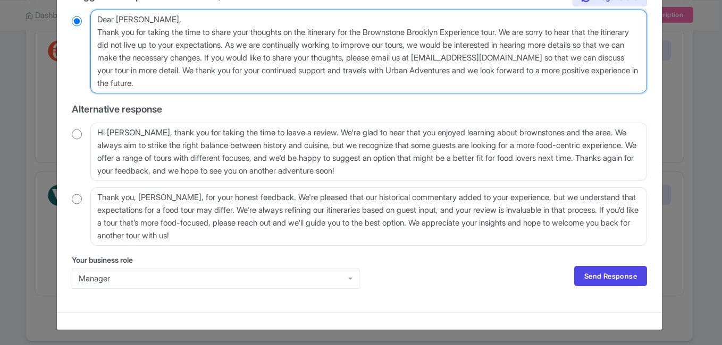
type textarea "Dear Kim, Thank you for taking the time to share your thoughts on the itinerary…"
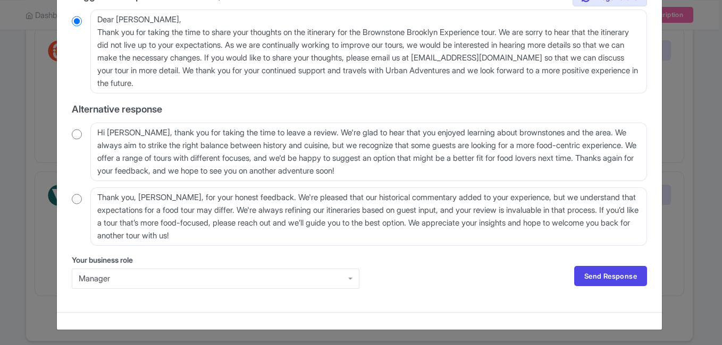
click at [152, 283] on div "Manager" at bounding box center [216, 279] width 288 height 20
click at [591, 279] on link "Send Response" at bounding box center [610, 276] width 73 height 20
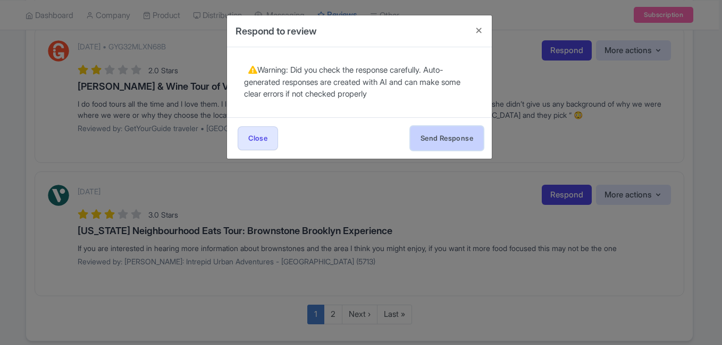
click at [462, 139] on button "Send Response" at bounding box center [446, 139] width 73 height 24
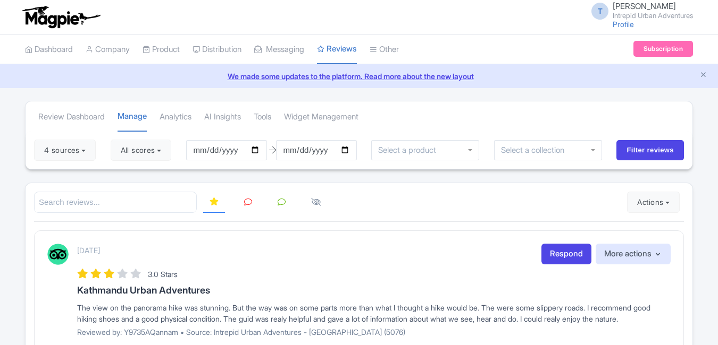
scroll to position [1491, 0]
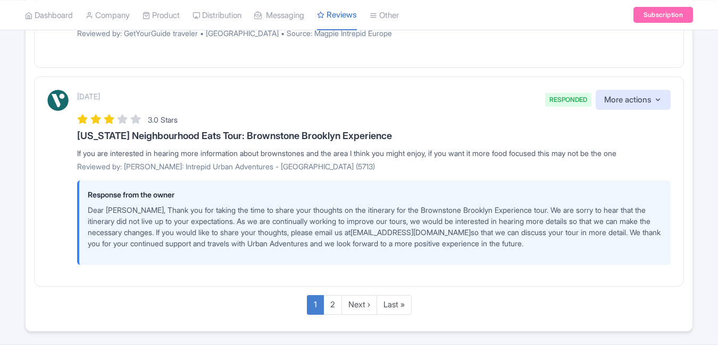
scroll to position [1630, 0]
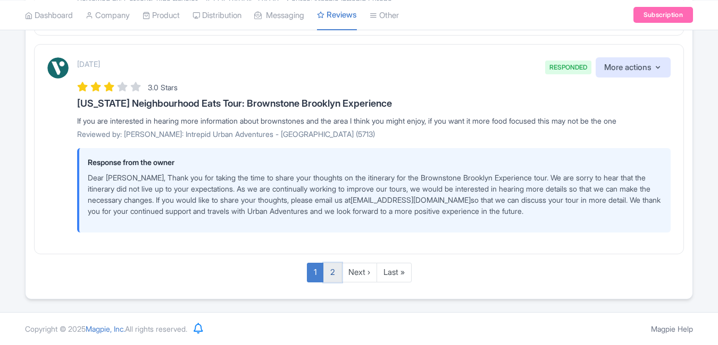
click at [327, 271] on link "2" at bounding box center [332, 273] width 19 height 20
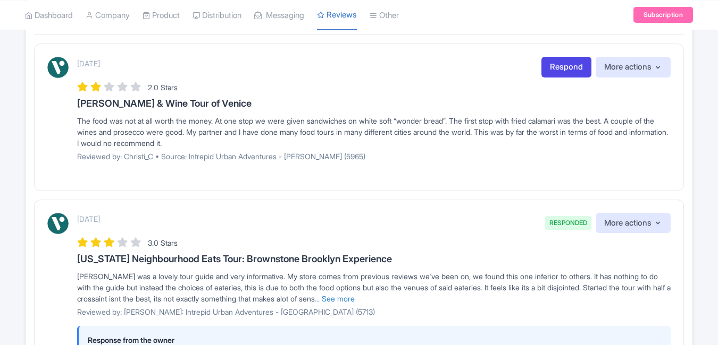
scroll to position [168, 0]
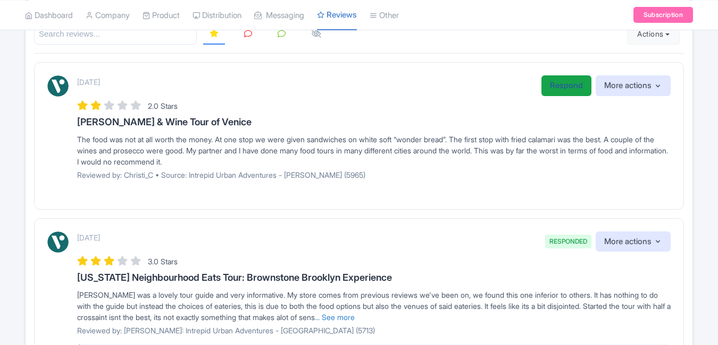
drag, startPoint x: 573, startPoint y: 89, endPoint x: 555, endPoint y: 88, distance: 17.6
click at [573, 88] on link "Respond" at bounding box center [566, 85] width 50 height 21
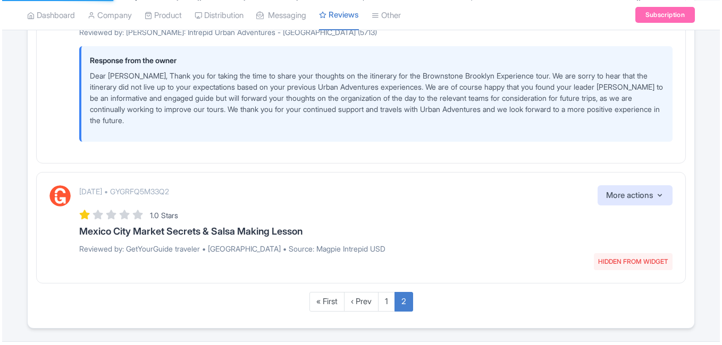
scroll to position [487, 0]
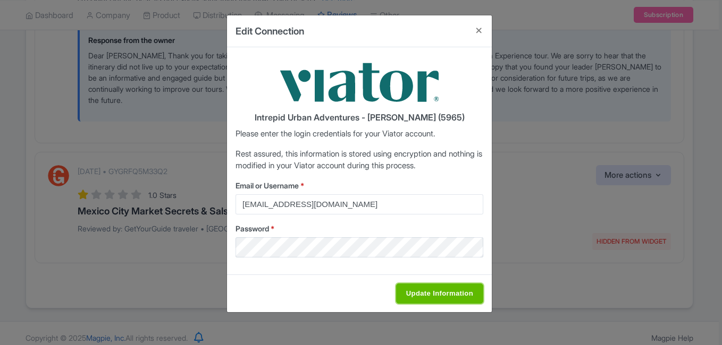
click at [425, 291] on input "Update Information" at bounding box center [439, 294] width 87 height 20
type input "Saving..."
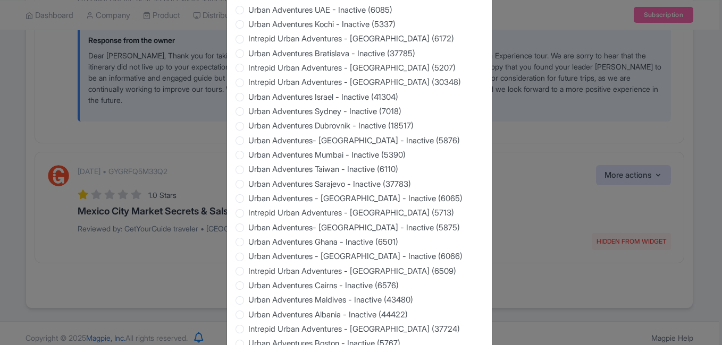
scroll to position [1048, 0]
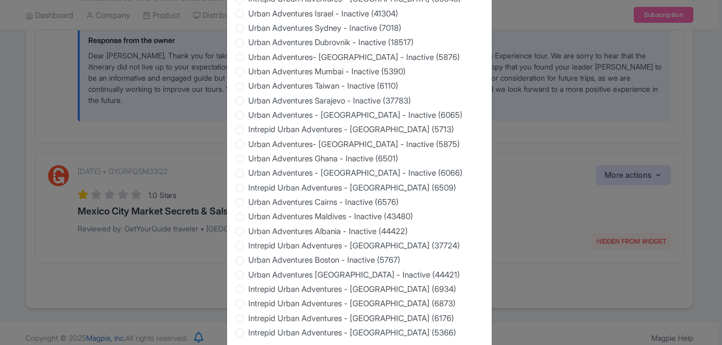
type input "Saving..."
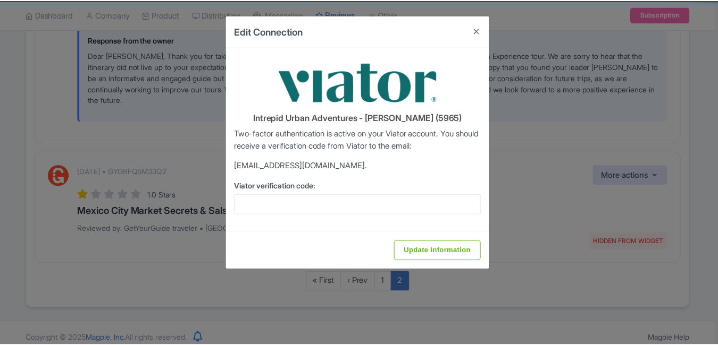
scroll to position [0, 0]
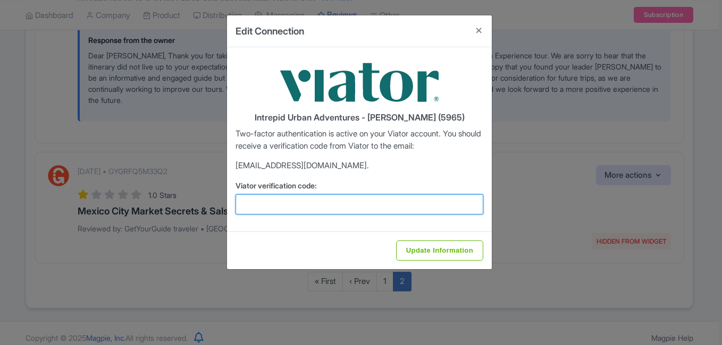
click at [280, 205] on input "Viator verification code:" at bounding box center [359, 205] width 248 height 20
paste input "489614"
type input "489614"
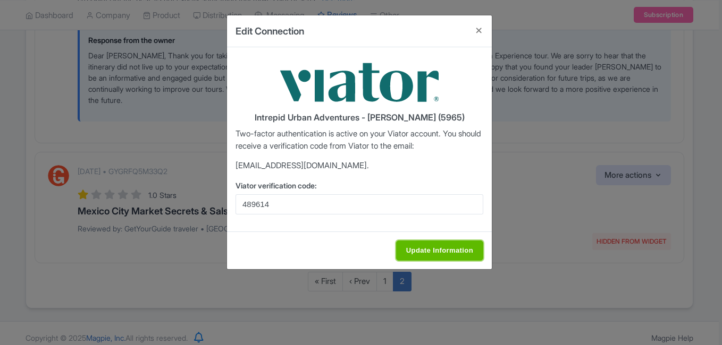
click at [440, 255] on input "Update Information" at bounding box center [439, 251] width 87 height 20
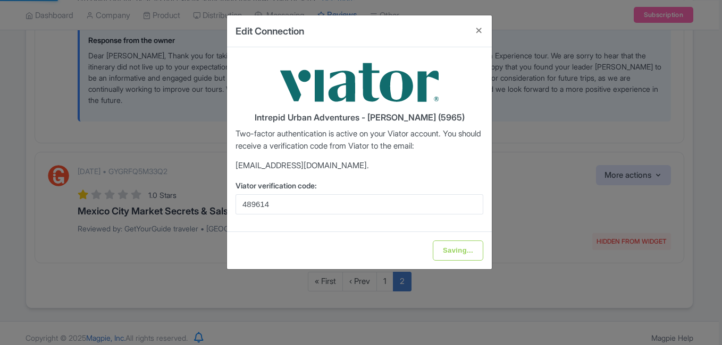
type input "Update Information"
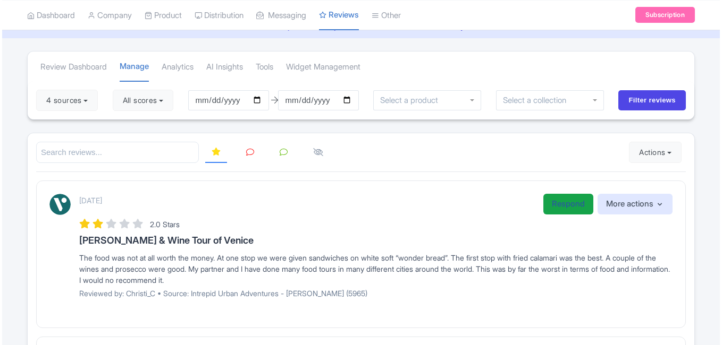
scroll to position [62, 0]
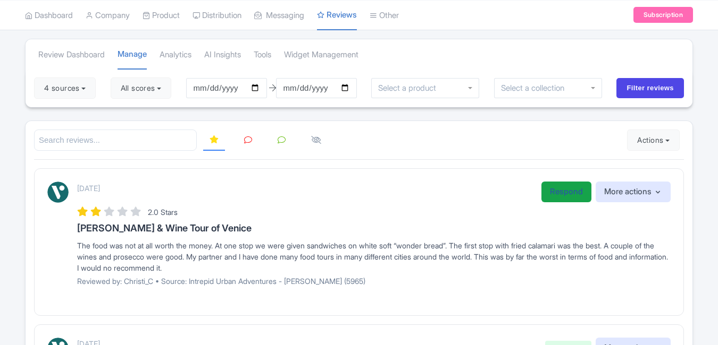
drag, startPoint x: 561, startPoint y: 191, endPoint x: 558, endPoint y: 184, distance: 8.3
click at [561, 191] on link "Respond" at bounding box center [566, 192] width 50 height 21
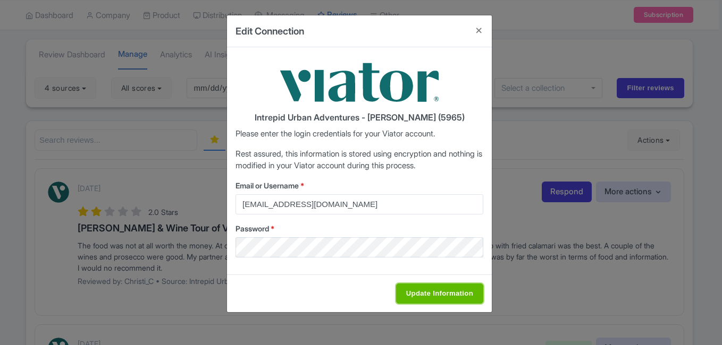
click at [418, 297] on input "Update Information" at bounding box center [439, 294] width 87 height 20
type input "Saving..."
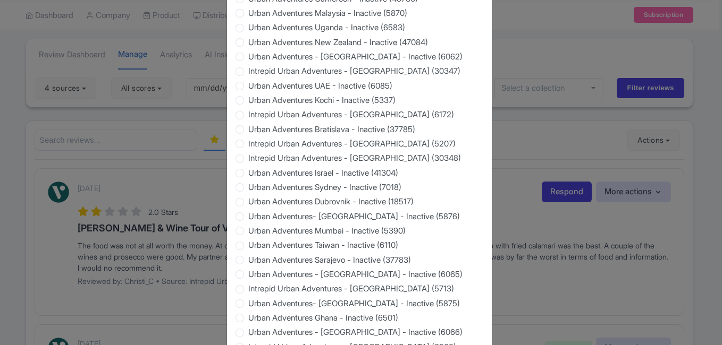
scroll to position [1048, 0]
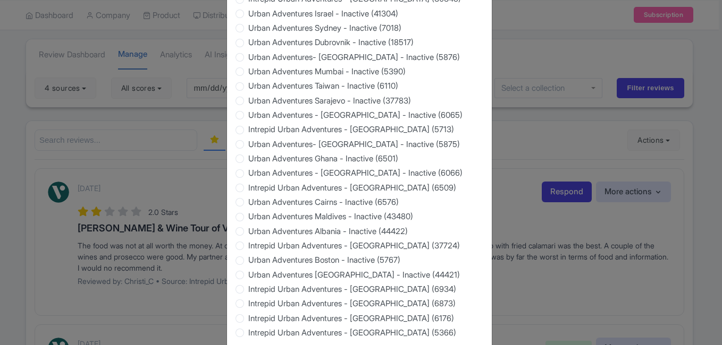
type input "Saving..."
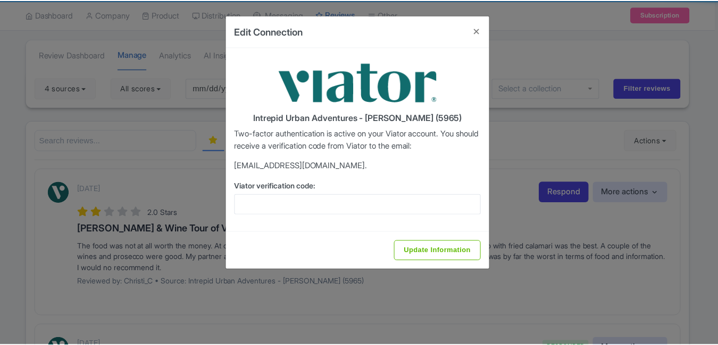
scroll to position [0, 0]
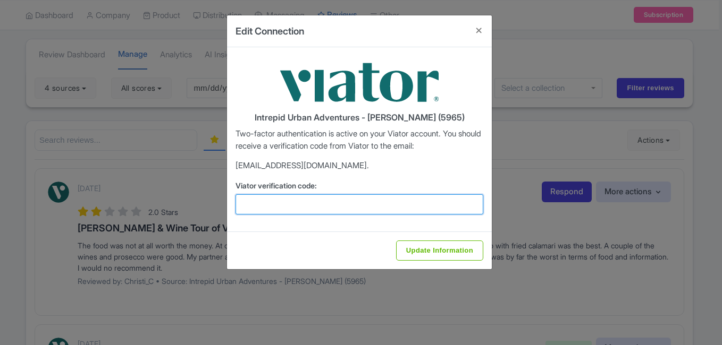
click at [331, 207] on input "Viator verification code:" at bounding box center [359, 205] width 248 height 20
paste input "805817"
type input "805817"
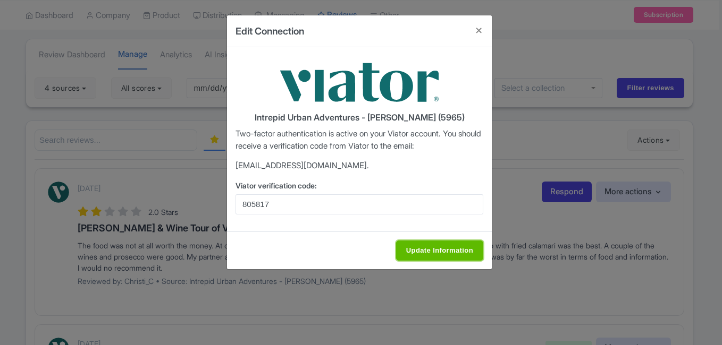
click at [428, 254] on input "Update Information" at bounding box center [439, 251] width 87 height 20
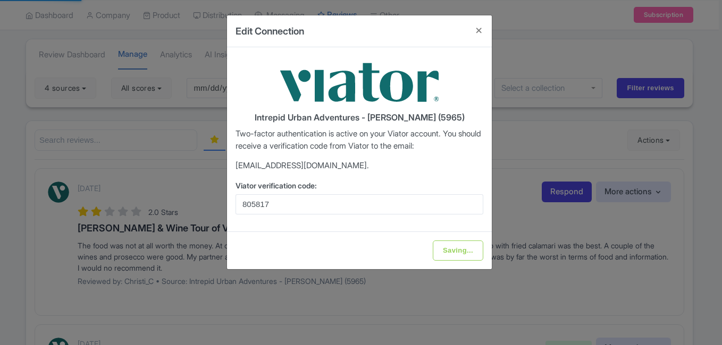
type input "Update Information"
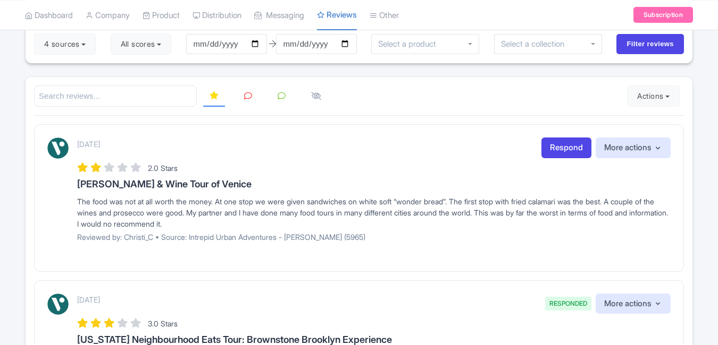
scroll to position [53, 0]
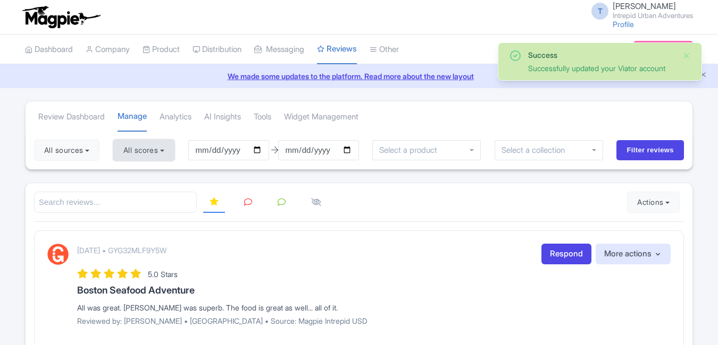
click at [165, 145] on button "All scores" at bounding box center [143, 150] width 61 height 21
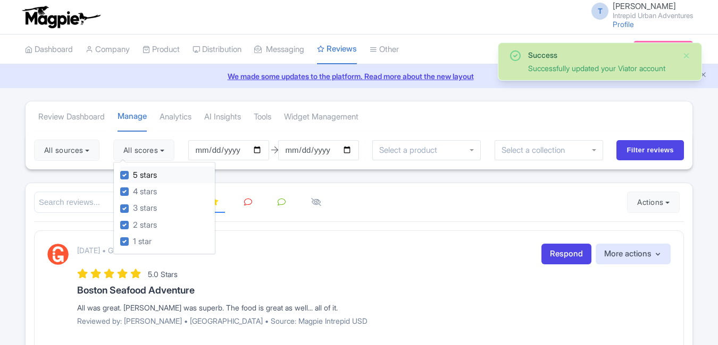
click at [133, 176] on label "5 stars" at bounding box center [145, 176] width 24 height 12
click at [133, 176] on input "5 stars" at bounding box center [136, 172] width 7 height 7
checkbox input "false"
click at [133, 192] on label "4 stars" at bounding box center [145, 192] width 24 height 12
click at [133, 192] on input "4 stars" at bounding box center [136, 189] width 7 height 7
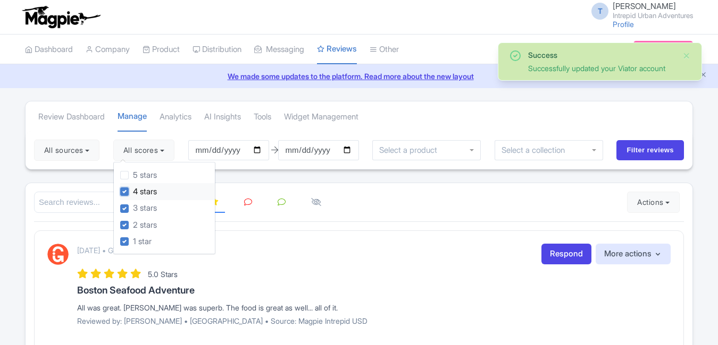
checkbox input "false"
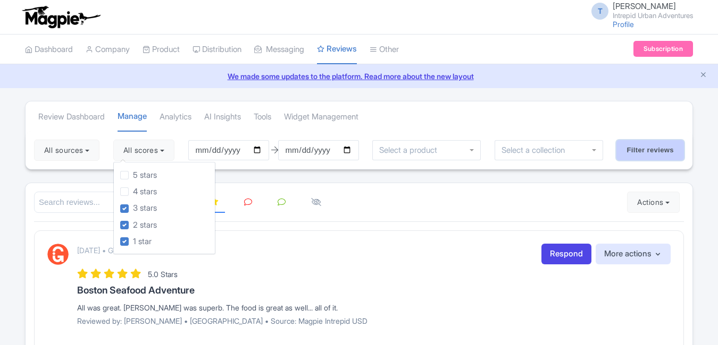
click at [640, 150] on input "Filter reviews" at bounding box center [650, 150] width 68 height 20
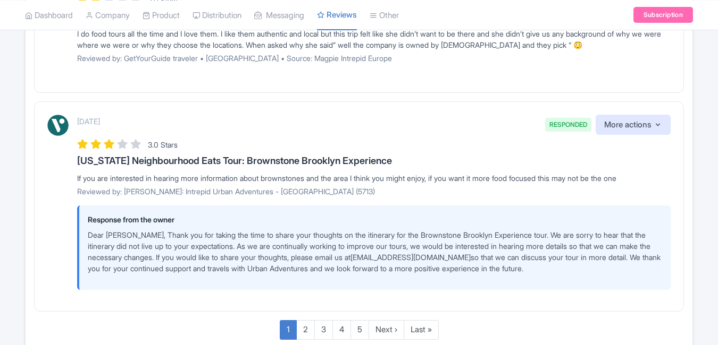
scroll to position [1630, 0]
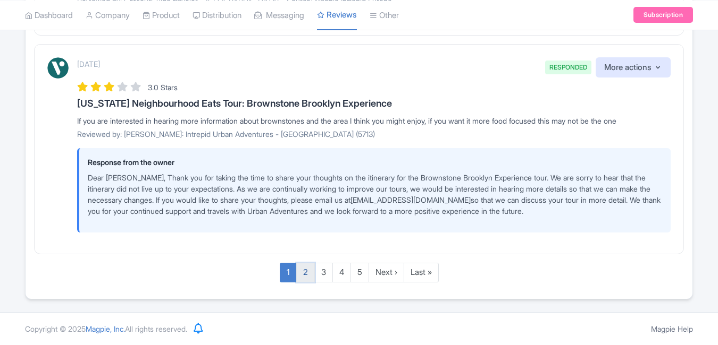
click at [306, 276] on link "2" at bounding box center [305, 273] width 19 height 20
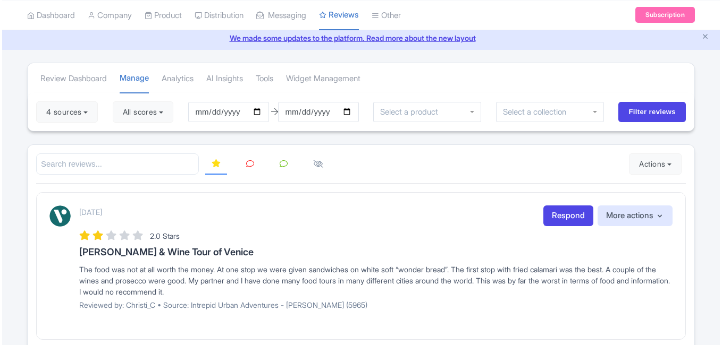
scroll to position [9, 0]
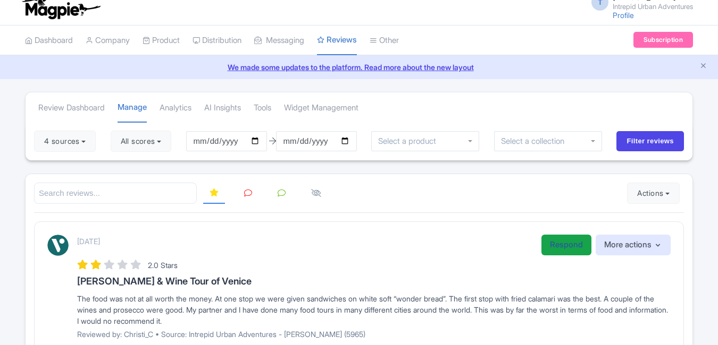
click at [575, 246] on link "Respond" at bounding box center [566, 245] width 50 height 21
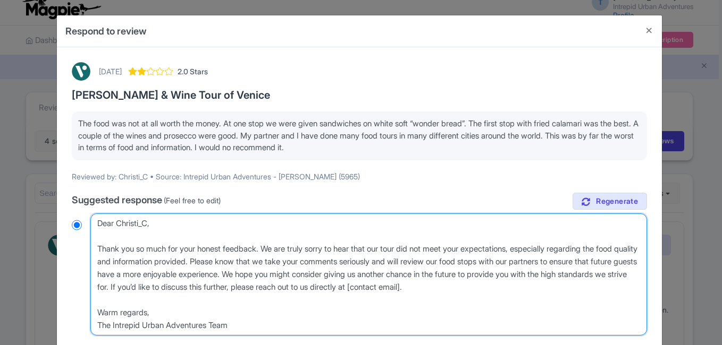
drag, startPoint x: 250, startPoint y: 328, endPoint x: 73, endPoint y: 249, distance: 193.9
click at [73, 249] on div "Dear Christi_C, Thank you so much for your honest feedback. We are truly sorry …" at bounding box center [359, 275] width 575 height 122
paste textarea "for taking the time to share your thoughts on the itinerary for the Ciccheti & …"
type textarea "Dear Christi_C, Thank you for taking the time to share your thoughts on the iti…"
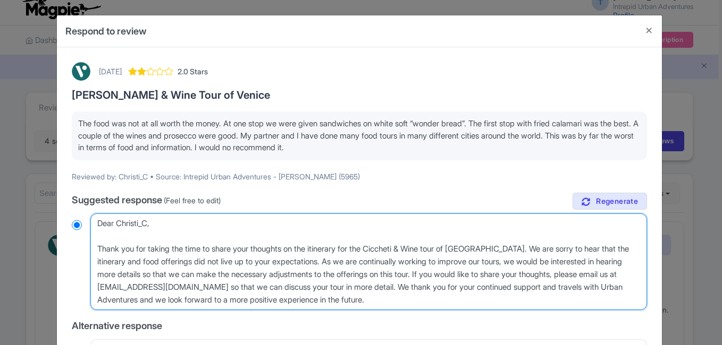
radio input "true"
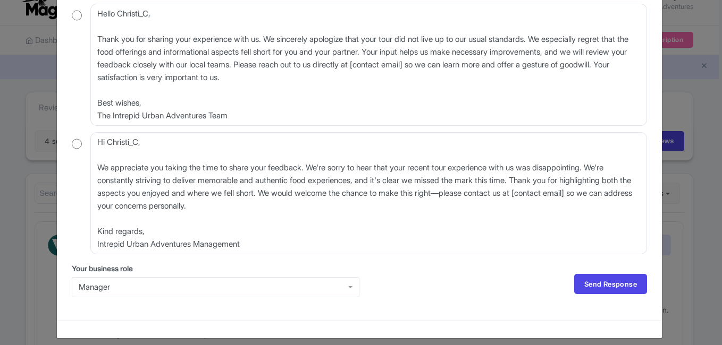
scroll to position [344, 0]
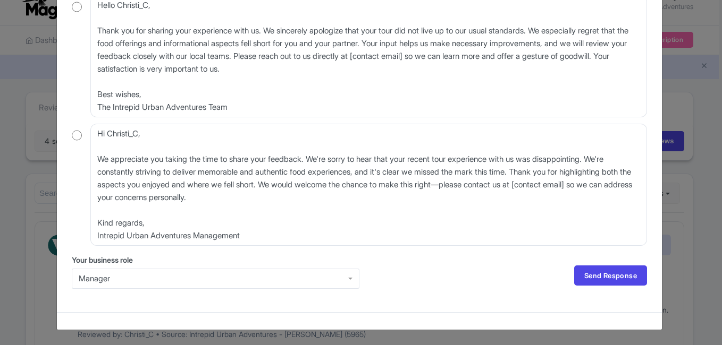
type textarea "Dear Christi_C, Thank you for taking the time to share your thoughts on the iti…"
drag, startPoint x: 217, startPoint y: 277, endPoint x: 206, endPoint y: 283, distance: 13.3
click at [217, 277] on div "Manager" at bounding box center [216, 279] width 288 height 20
click at [619, 272] on link "Send Response" at bounding box center [610, 276] width 73 height 20
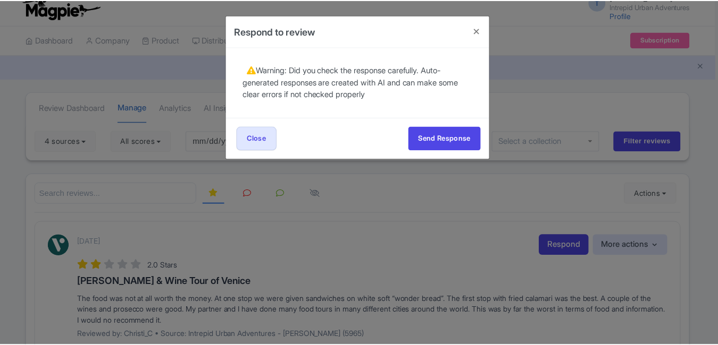
scroll to position [0, 0]
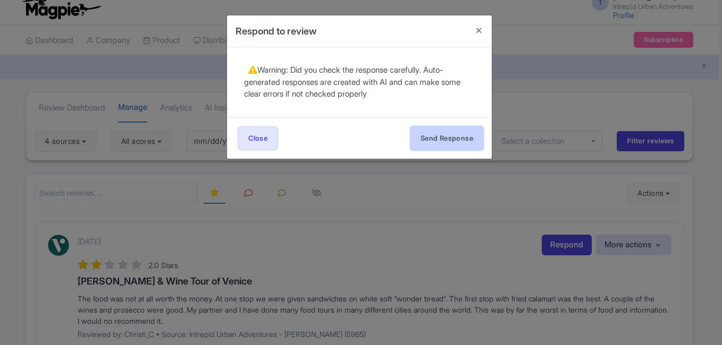
click at [425, 134] on button "Send Response" at bounding box center [446, 139] width 73 height 24
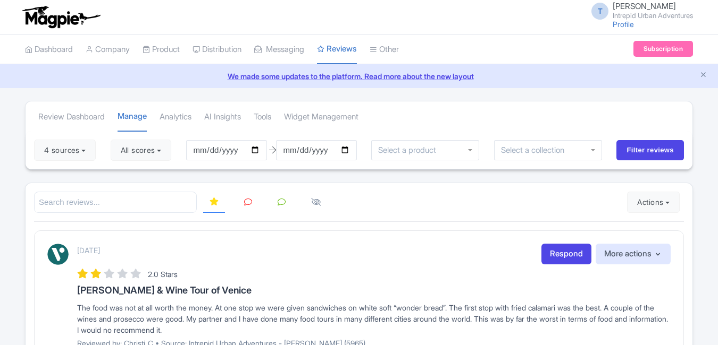
scroll to position [9, 0]
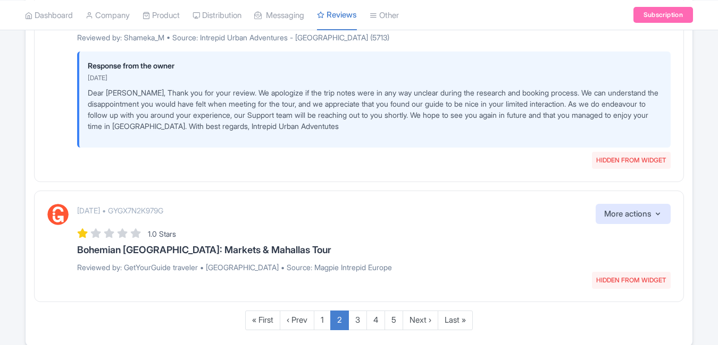
scroll to position [1909, 0]
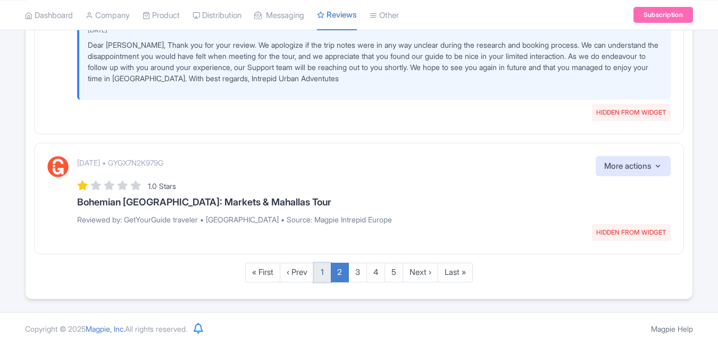
click at [321, 277] on link "1" at bounding box center [322, 273] width 17 height 20
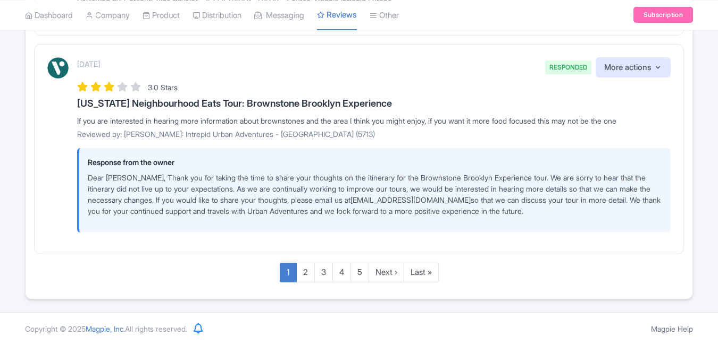
scroll to position [1311, 0]
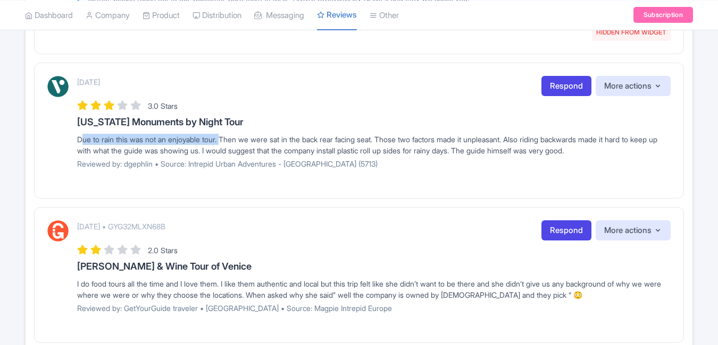
drag, startPoint x: 76, startPoint y: 150, endPoint x: 226, endPoint y: 151, distance: 150.4
click at [226, 151] on div "[DATE] Respond More actions Hide from this page Hide from review widget and fee…" at bounding box center [358, 126] width 623 height 101
copy div "Due to rain this was not an enjoyable tour."
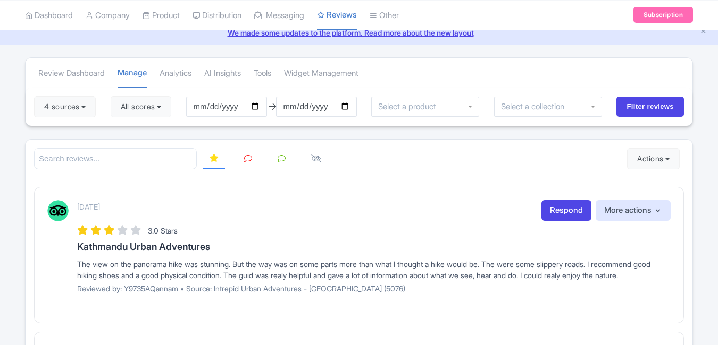
scroll to position [0, 0]
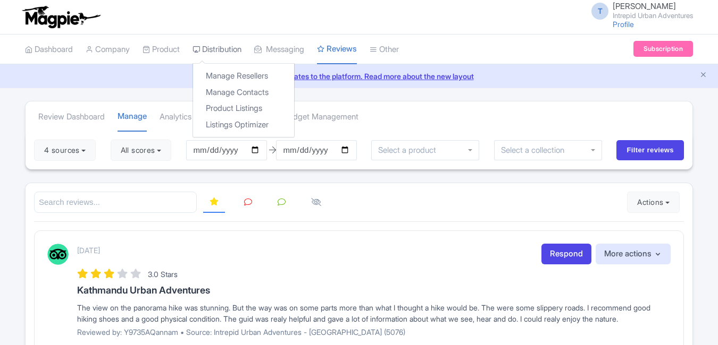
click at [231, 48] on link "Distribution" at bounding box center [216, 49] width 49 height 29
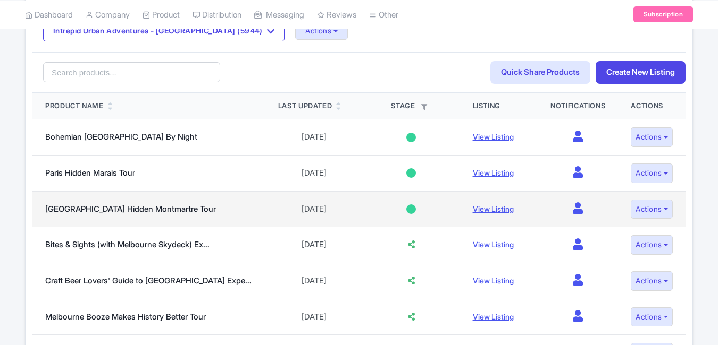
scroll to position [159, 0]
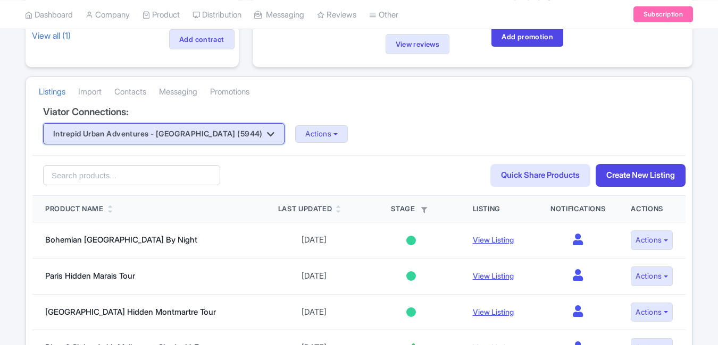
click at [201, 131] on button "Intrepid Urban Adventures - [GEOGRAPHIC_DATA] (5944)" at bounding box center [163, 133] width 241 height 21
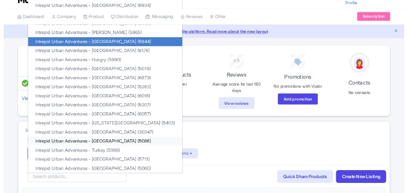
scroll to position [0, 0]
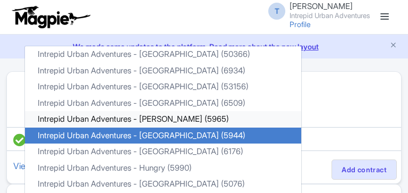
click at [165, 120] on link "Intrepid Urban Adventures - [PERSON_NAME] (5965)" at bounding box center [163, 119] width 276 height 16
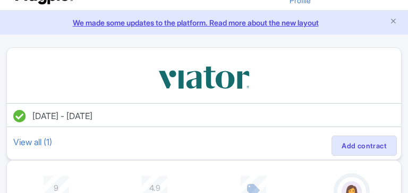
scroll to position [91, 0]
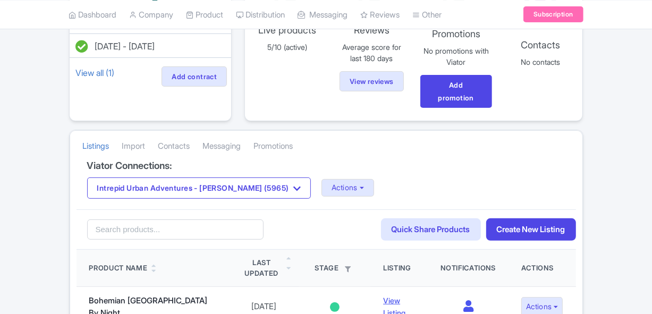
scroll to position [145, 0]
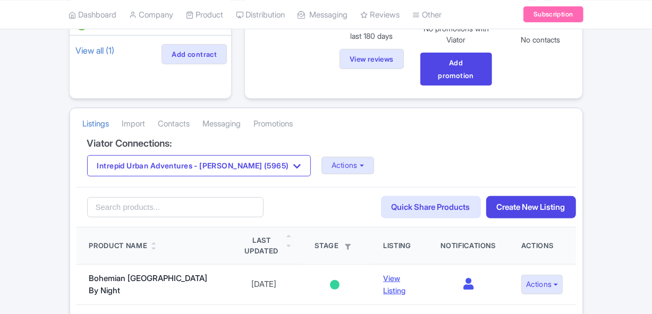
click at [326, 155] on div "Intrepid Urban Adventures - [PERSON_NAME] (5965) Intrepid Urban Adventures - [G…" at bounding box center [326, 165] width 478 height 21
click at [324, 161] on button "Actions" at bounding box center [348, 166] width 53 height 18
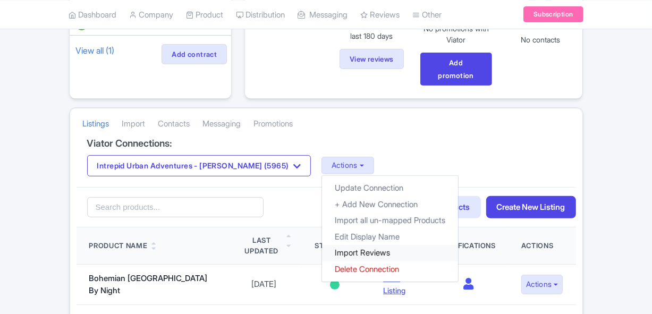
click at [335, 254] on link "Import Reviews" at bounding box center [390, 253] width 136 height 16
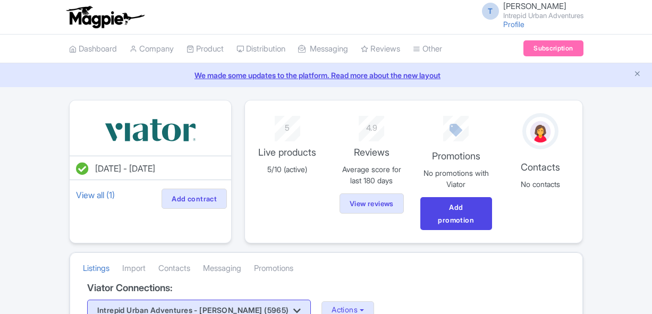
scroll to position [145, 0]
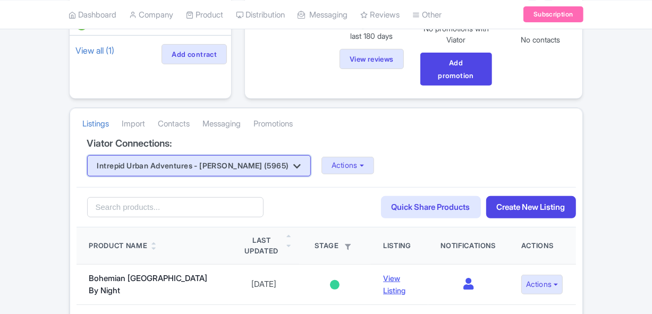
click at [223, 175] on button "Intrepid Urban Adventures - [PERSON_NAME] (5965)" at bounding box center [199, 165] width 224 height 21
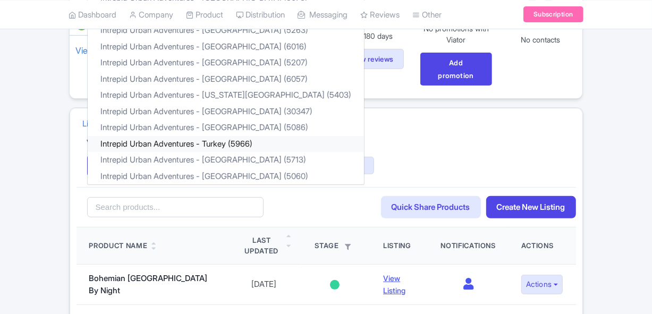
click at [230, 142] on link "Intrepid Urban Adventures - Turkey (5966)" at bounding box center [226, 144] width 276 height 16
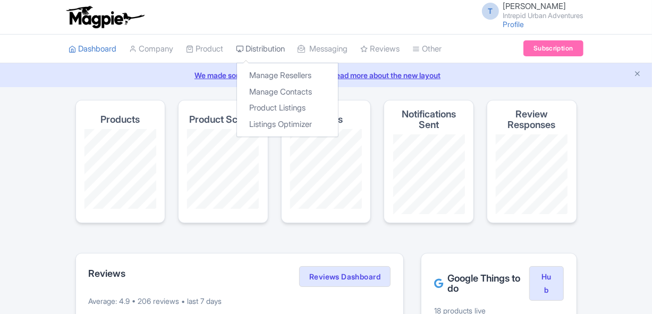
click at [282, 49] on link "Distribution" at bounding box center [261, 49] width 49 height 29
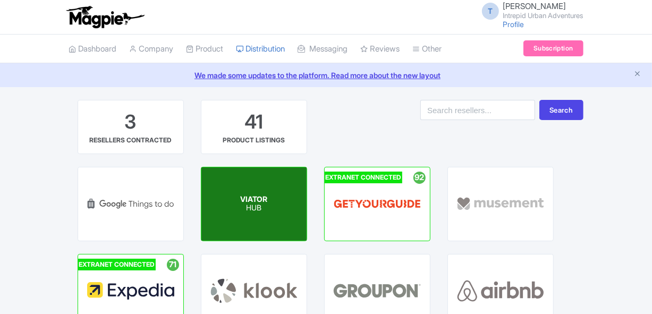
click at [263, 209] on p "HUB" at bounding box center [253, 208] width 27 height 9
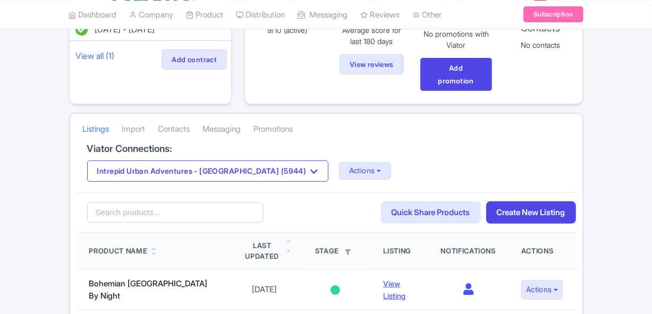
scroll to position [145, 0]
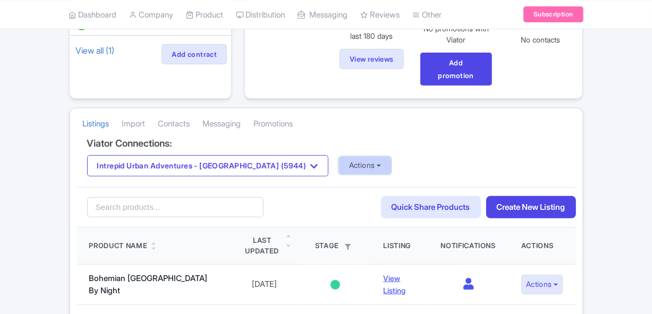
click at [339, 165] on button "Actions" at bounding box center [365, 166] width 53 height 18
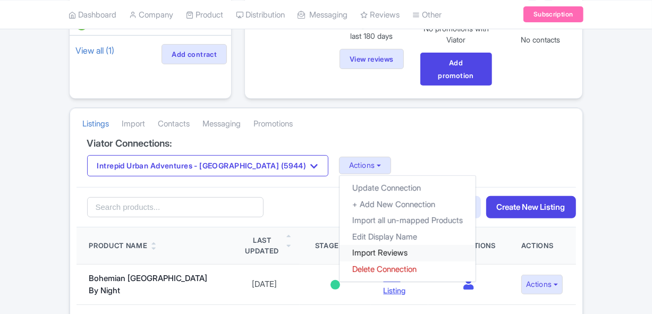
click at [340, 249] on link "Import Reviews" at bounding box center [408, 253] width 136 height 16
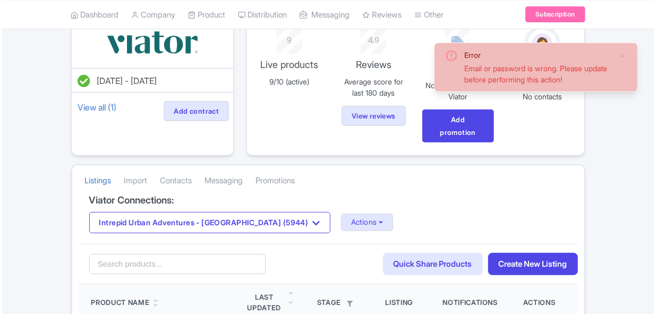
scroll to position [96, 0]
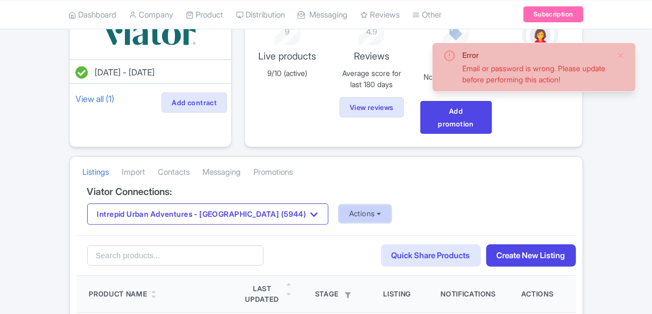
click at [339, 214] on button "Actions" at bounding box center [365, 214] width 53 height 18
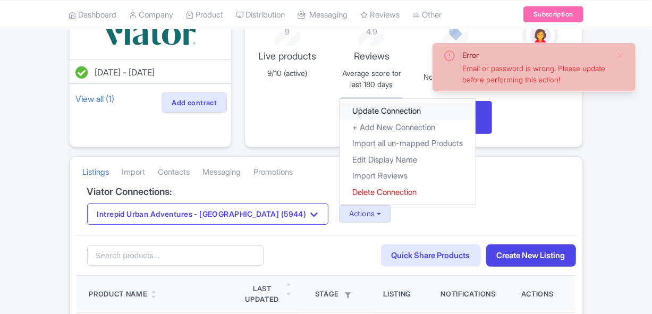
click at [360, 111] on link "Update Connection" at bounding box center [408, 111] width 136 height 16
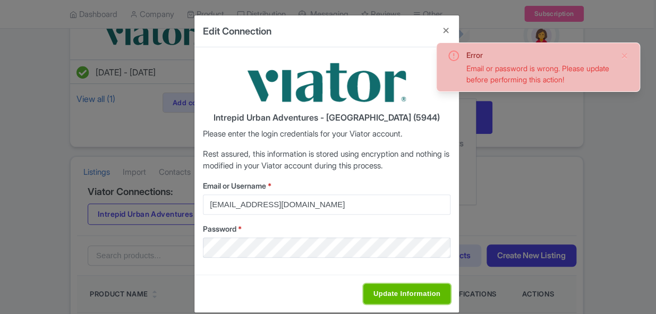
click at [403, 286] on input "Update Information" at bounding box center [407, 294] width 87 height 20
type input "Saving..."
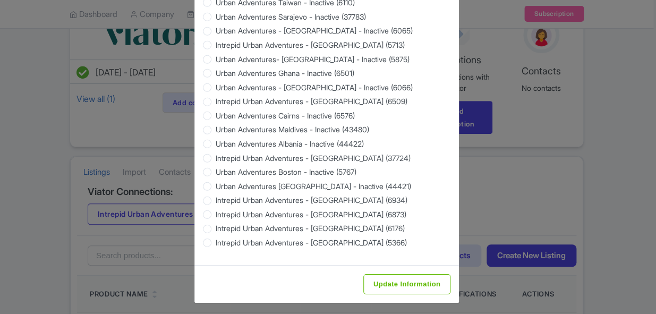
scroll to position [1061, 0]
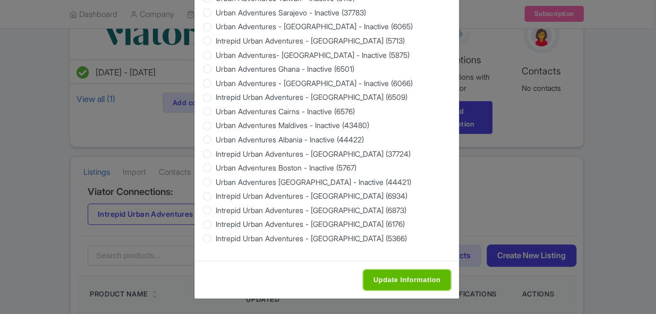
click at [403, 279] on input "Update Information" at bounding box center [407, 280] width 87 height 20
type input "Saving..."
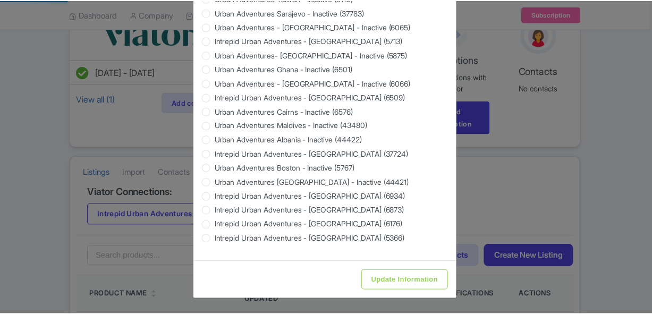
scroll to position [0, 0]
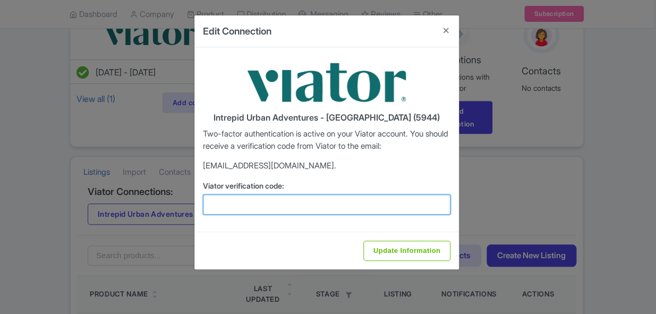
click at [333, 206] on input "Viator verification code:" at bounding box center [327, 205] width 248 height 20
paste input "411274"
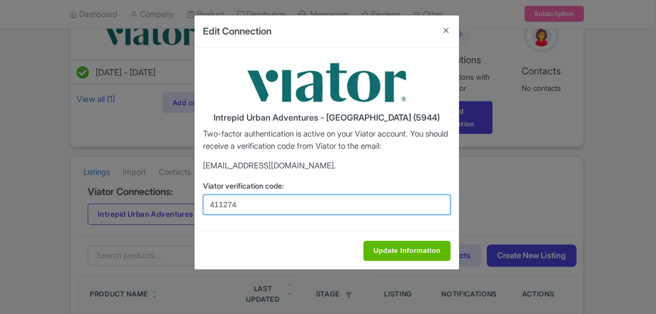
type input "411274"
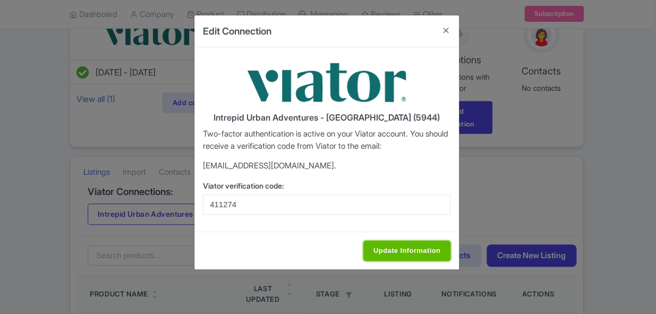
click at [394, 244] on input "Update Information" at bounding box center [407, 251] width 87 height 20
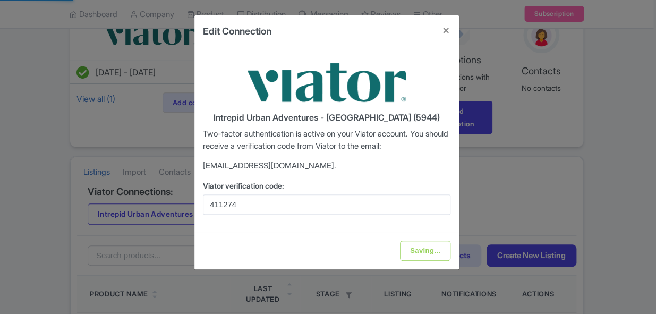
type input "Update Information"
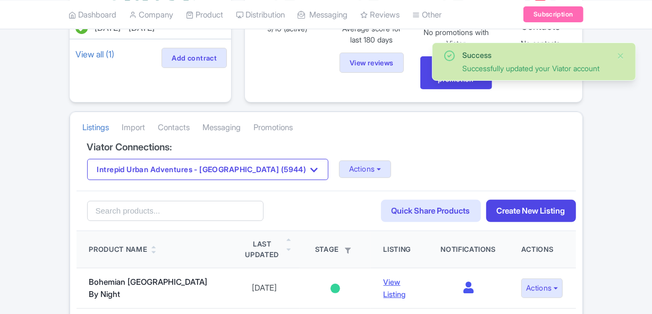
scroll to position [145, 0]
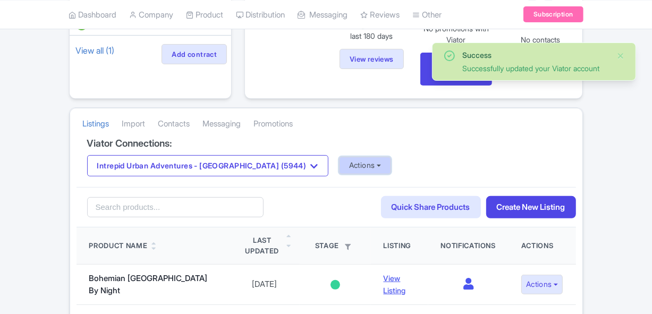
click at [339, 166] on button "Actions" at bounding box center [365, 166] width 53 height 18
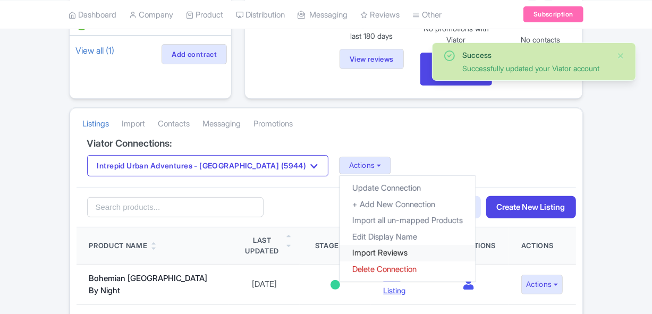
click at [340, 254] on link "Import Reviews" at bounding box center [408, 253] width 136 height 16
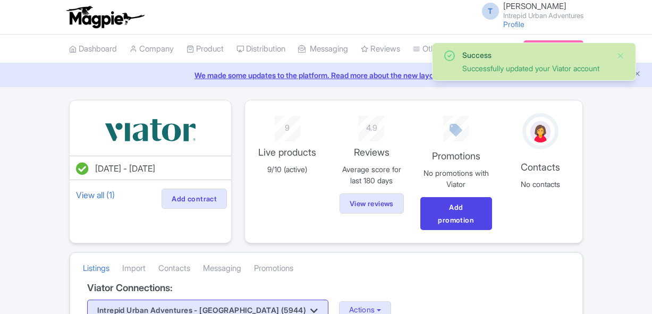
scroll to position [145, 0]
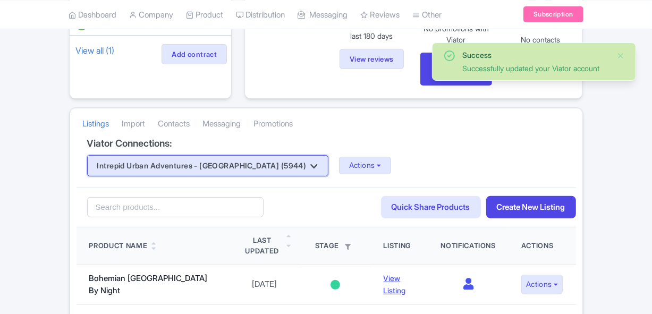
click at [260, 169] on button "Intrepid Urban Adventures - [GEOGRAPHIC_DATA] (5944)" at bounding box center [207, 165] width 241 height 21
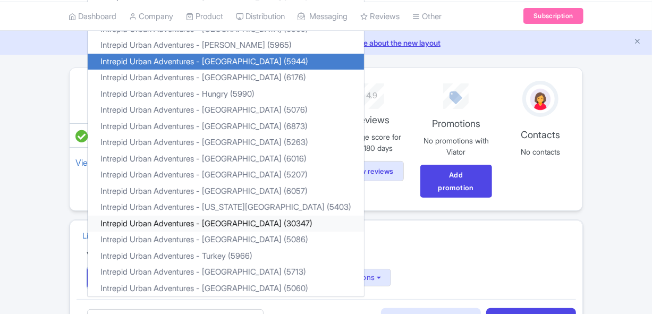
scroll to position [48, 0]
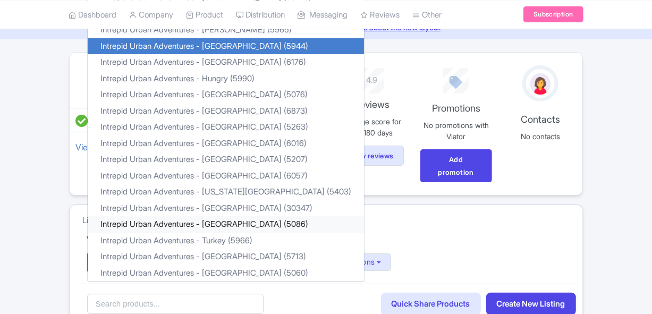
click at [238, 222] on link "Intrepid Urban Adventures - [GEOGRAPHIC_DATA] (5086)" at bounding box center [226, 224] width 276 height 16
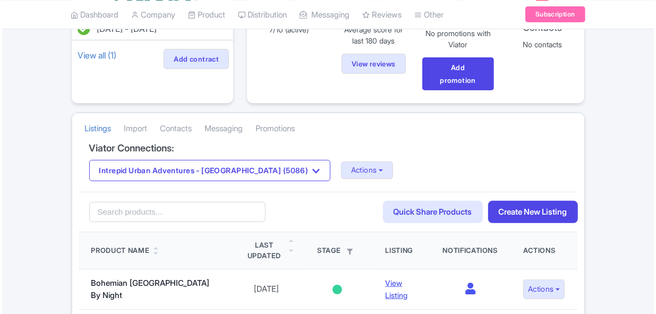
scroll to position [145, 0]
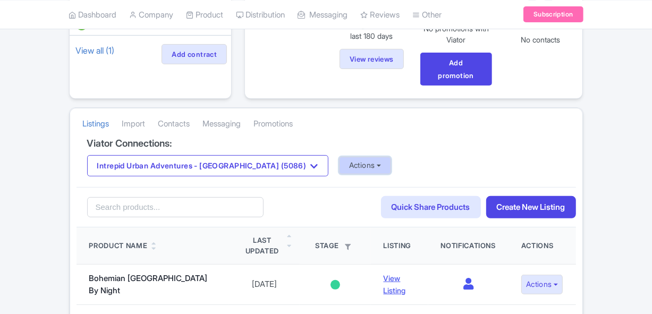
click at [339, 164] on button "Actions" at bounding box center [365, 166] width 53 height 18
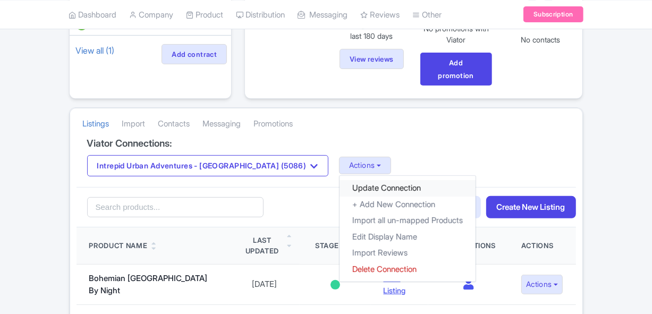
click at [340, 183] on link "Update Connection" at bounding box center [408, 188] width 136 height 16
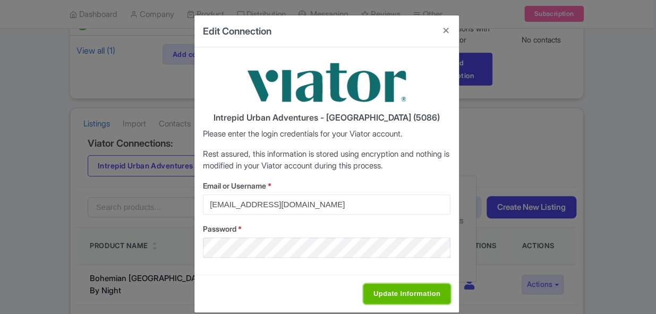
click at [364, 286] on input "Update Information" at bounding box center [407, 294] width 87 height 20
type input "Saving..."
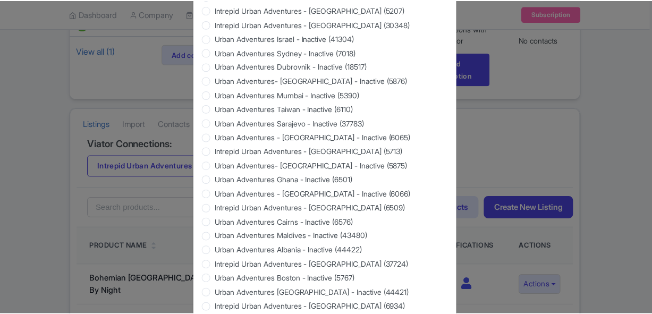
scroll to position [1061, 0]
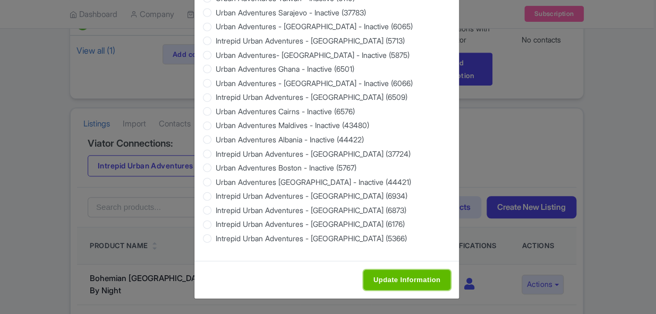
click at [391, 280] on input "Update Information" at bounding box center [407, 280] width 87 height 20
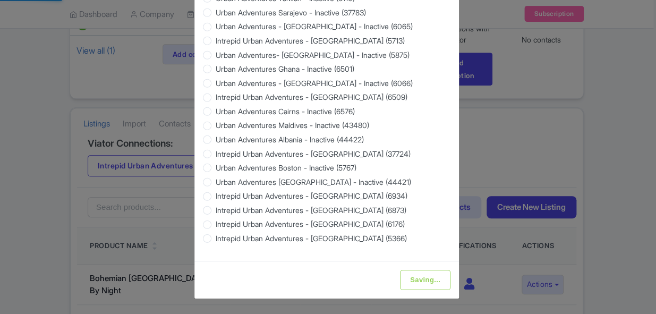
type input "Update Information"
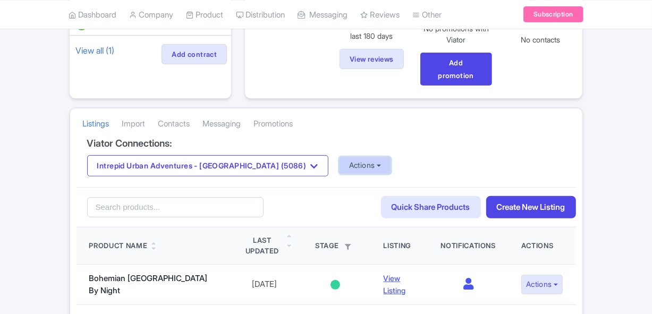
click at [348, 159] on button "Actions" at bounding box center [365, 166] width 53 height 18
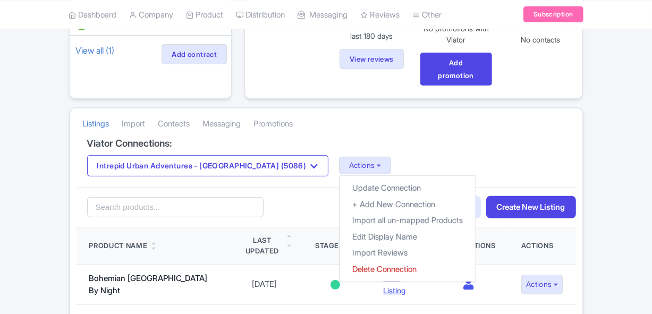
click at [568, 159] on div "Viator Connections: Intrepid Urban Adventures - Thailand (5086) Intrepid Urban …" at bounding box center [327, 162] width 500 height 49
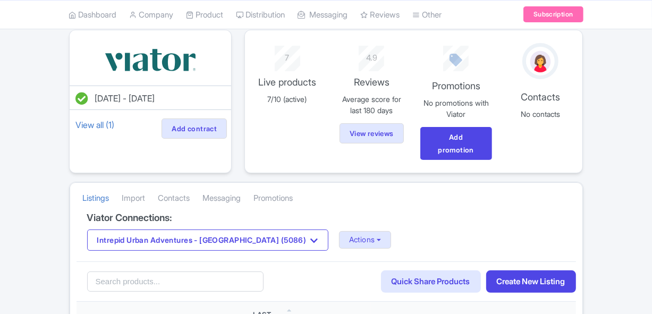
scroll to position [48, 0]
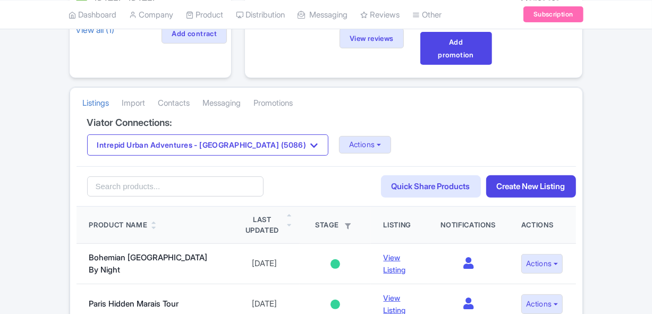
scroll to position [193, 0]
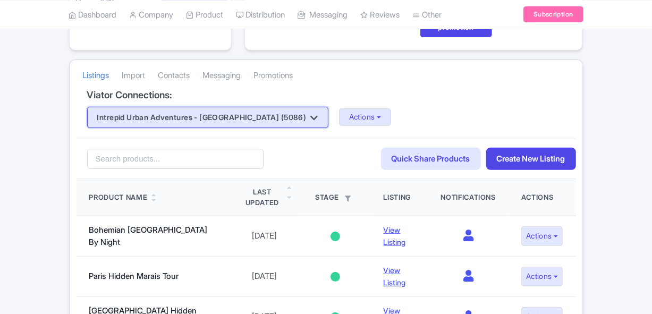
click at [232, 116] on button "Intrepid Urban Adventures - [GEOGRAPHIC_DATA] (5086)" at bounding box center [207, 117] width 241 height 21
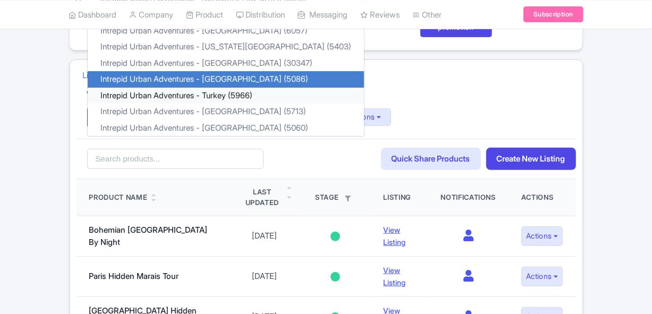
click at [221, 94] on link "Intrepid Urban Adventures - Turkey (5966)" at bounding box center [226, 95] width 276 height 16
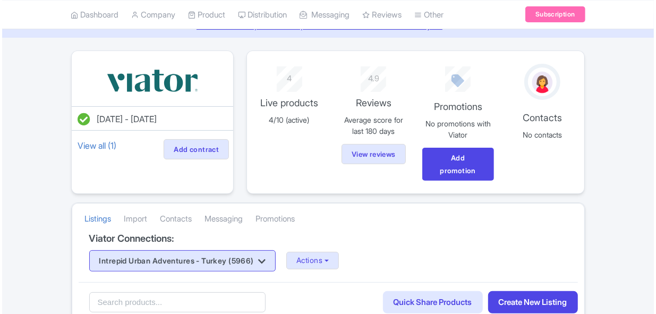
scroll to position [96, 0]
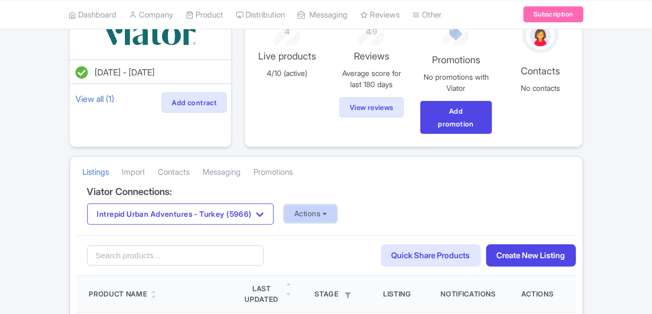
click at [311, 215] on button "Actions" at bounding box center [310, 214] width 53 height 18
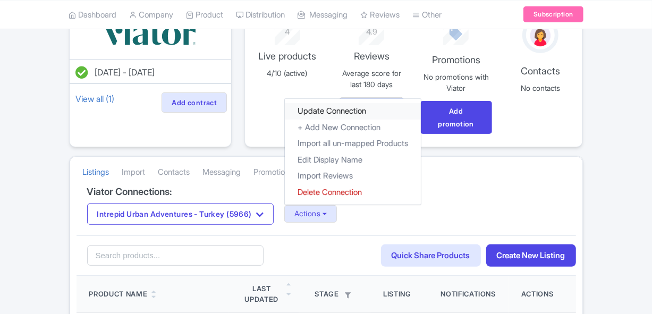
click at [350, 116] on link "Update Connection" at bounding box center [353, 111] width 136 height 16
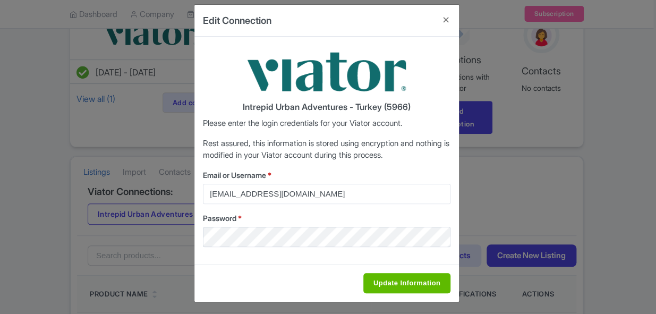
scroll to position [13, 0]
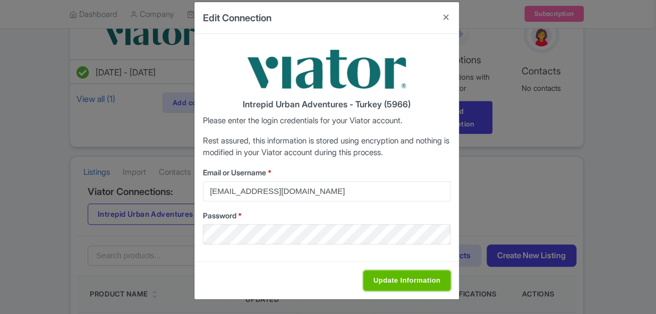
click at [383, 288] on input "Update Information" at bounding box center [407, 281] width 87 height 20
type input "Saving..."
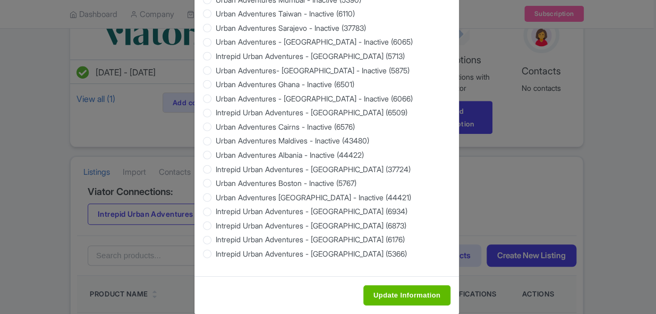
scroll to position [1061, 0]
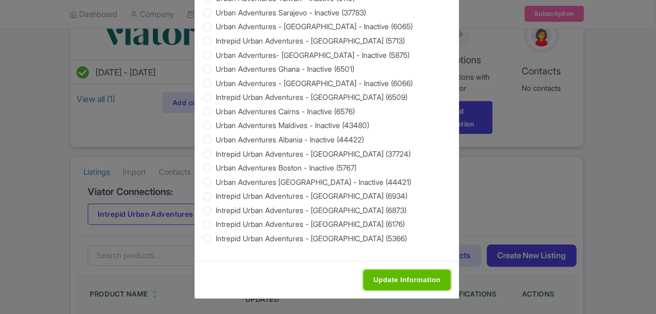
click at [418, 278] on input "Update Information" at bounding box center [407, 280] width 87 height 20
type input "Saving..."
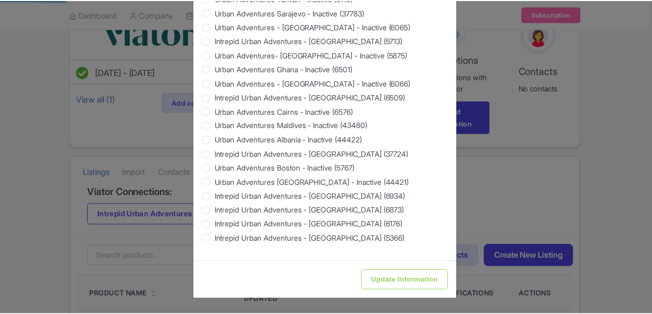
scroll to position [0, 0]
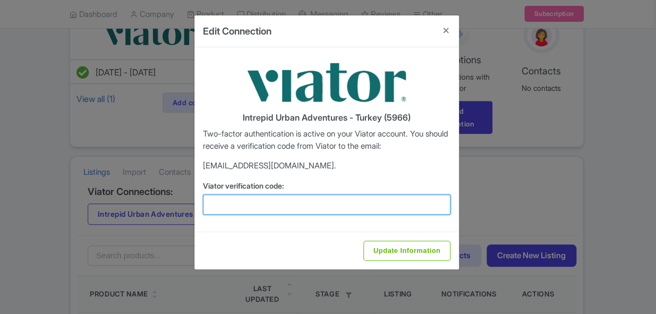
click at [290, 201] on input "Viator verification code:" at bounding box center [327, 205] width 248 height 20
paste input "932119"
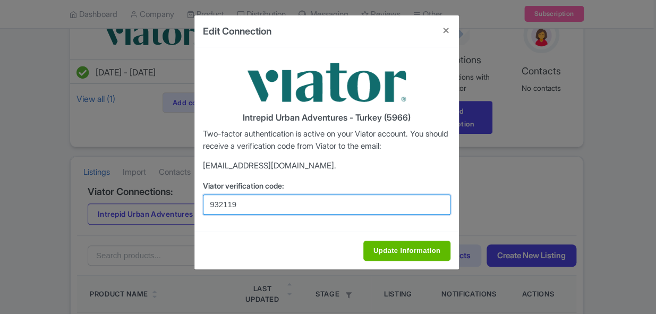
type input "932119"
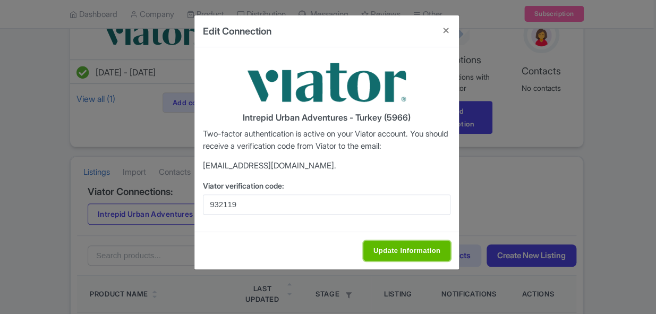
click at [390, 246] on input "Update Information" at bounding box center [407, 251] width 87 height 20
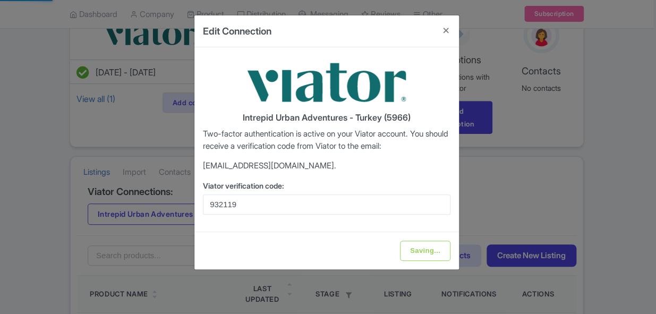
type input "Update Information"
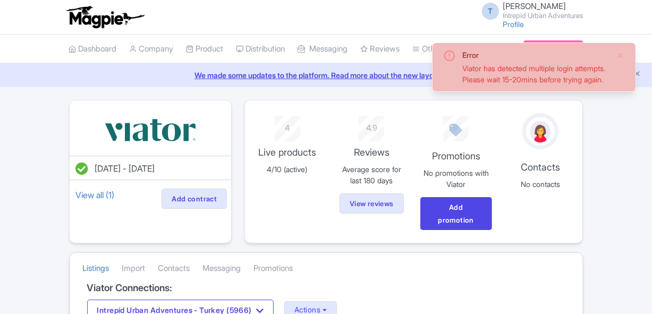
click at [538, 15] on small "Intrepid Urban Adventures" at bounding box center [543, 15] width 80 height 7
click at [626, 52] on div "Error Viator has detected multiple login attempts. Please wait 15-20mins before…" at bounding box center [534, 67] width 204 height 49
click at [620, 55] on button "Close" at bounding box center [621, 55] width 9 height 13
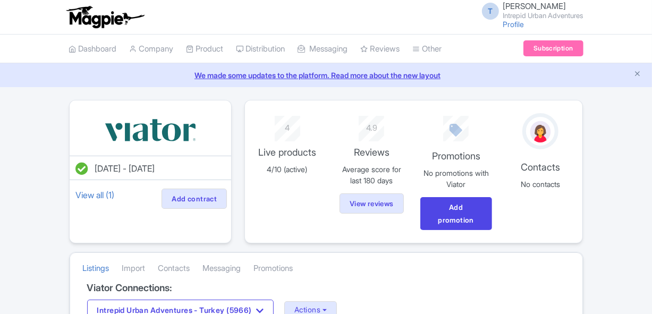
click at [538, 17] on small "Intrepid Urban Adventures" at bounding box center [543, 15] width 80 height 7
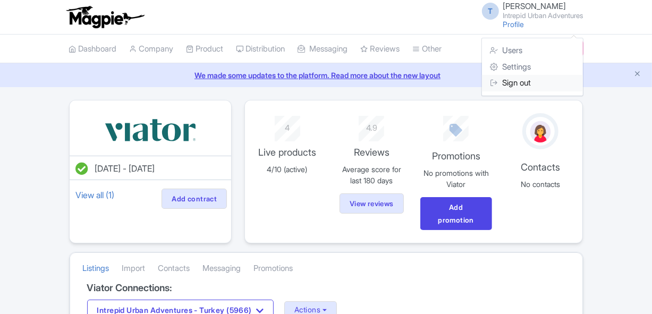
click at [511, 84] on link "Sign out" at bounding box center [532, 83] width 101 height 16
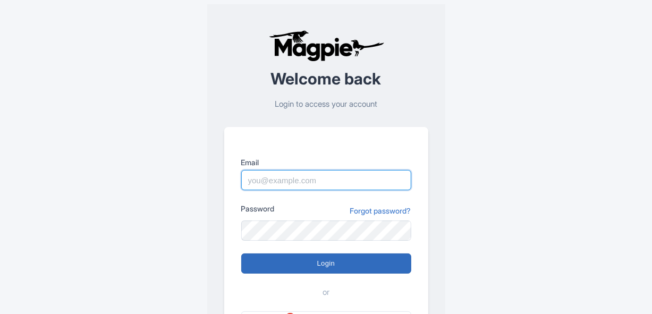
type input "[EMAIL_ADDRESS][PERSON_NAME][DOMAIN_NAME]"
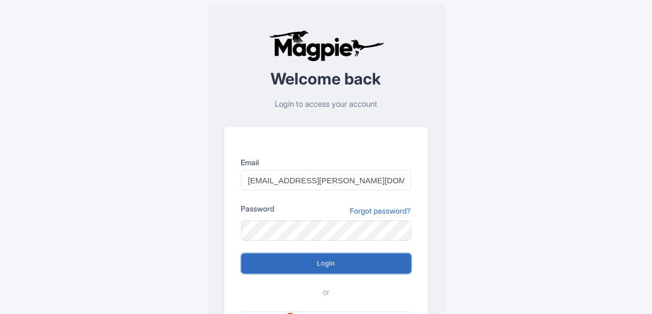
drag, startPoint x: 305, startPoint y: 269, endPoint x: 277, endPoint y: 270, distance: 27.7
click at [305, 268] on input "Login" at bounding box center [326, 264] width 170 height 20
type input "Logging in..."
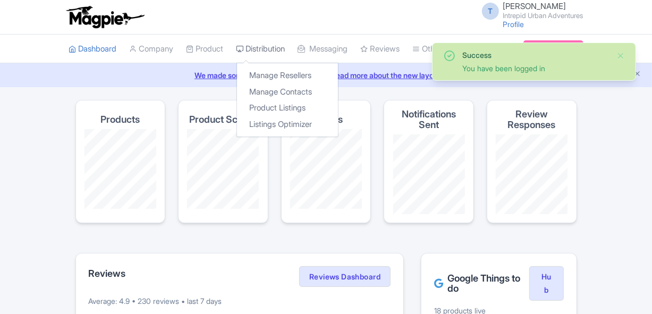
click at [266, 48] on link "Distribution" at bounding box center [261, 49] width 49 height 29
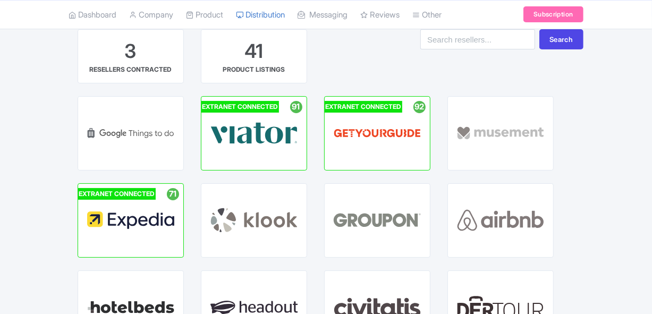
scroll to position [96, 0]
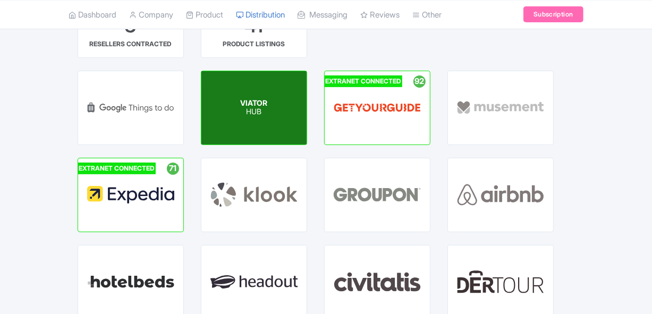
click at [228, 107] on div "VIATOR HUB" at bounding box center [253, 107] width 105 height 73
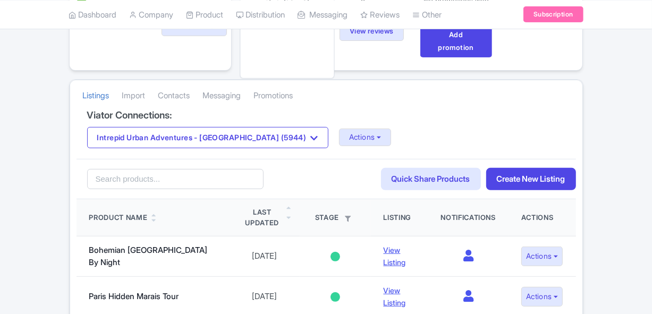
scroll to position [48, 0]
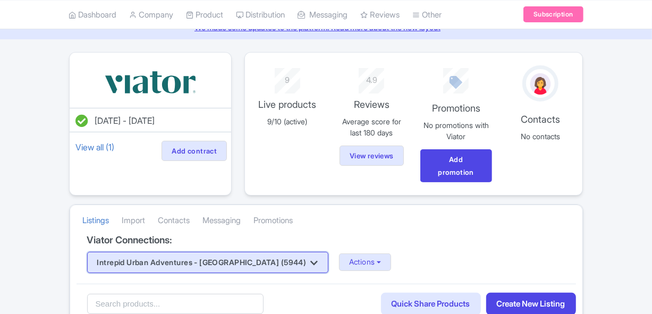
click at [238, 261] on button "Intrepid Urban Adventures - [GEOGRAPHIC_DATA] (5944)" at bounding box center [207, 262] width 241 height 21
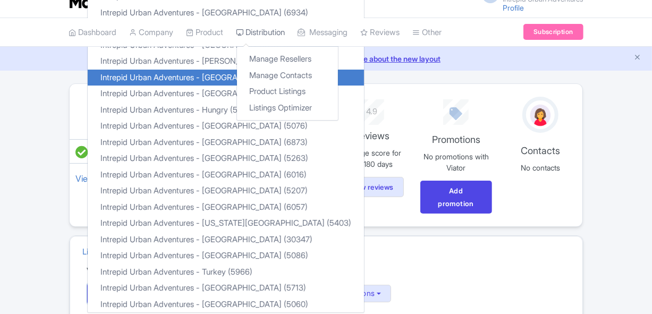
scroll to position [0, 0]
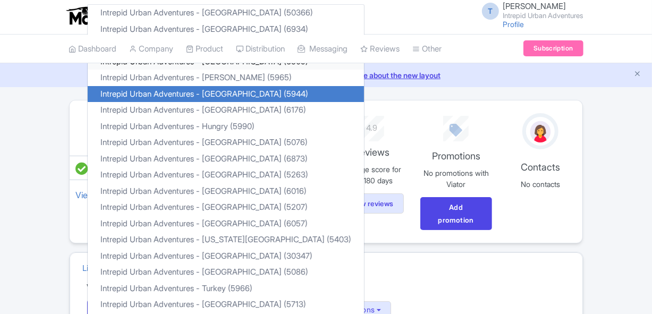
click at [217, 64] on link "Intrepid Urban Adventures - [GEOGRAPHIC_DATA] (6509)" at bounding box center [226, 61] width 276 height 16
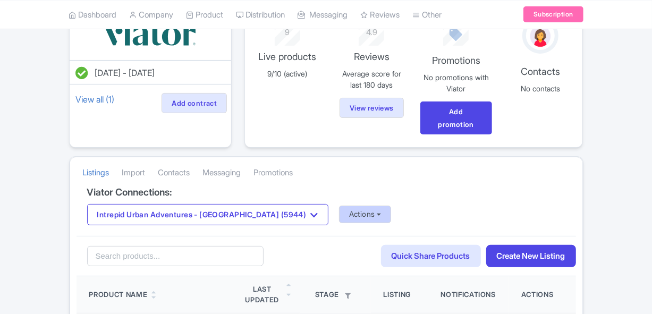
scroll to position [96, 0]
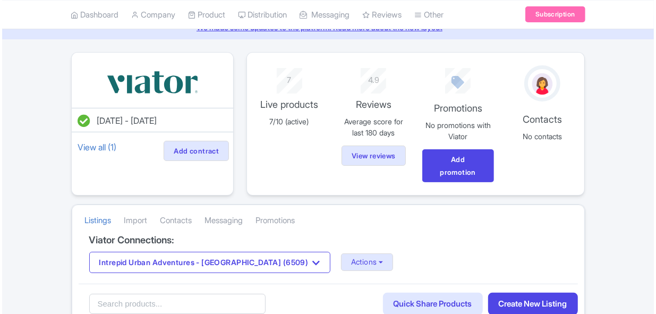
scroll to position [145, 0]
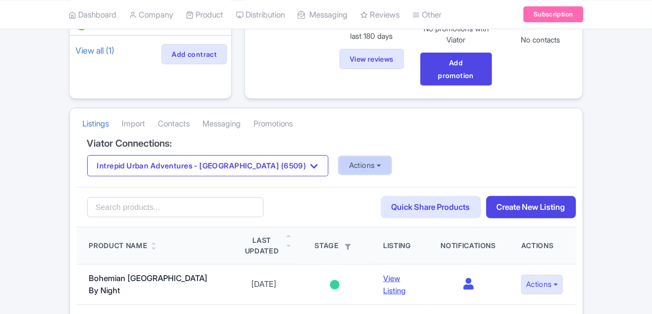
click at [339, 172] on button "Actions" at bounding box center [365, 166] width 53 height 18
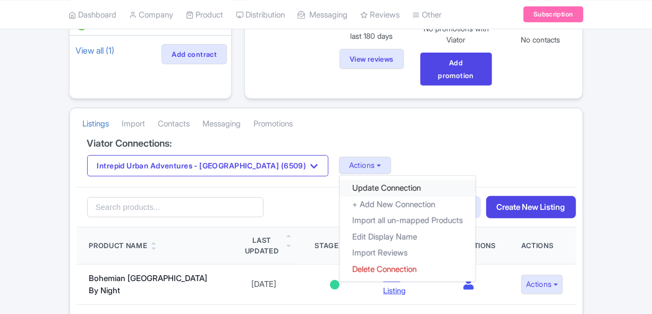
click at [340, 187] on link "Update Connection" at bounding box center [408, 188] width 136 height 16
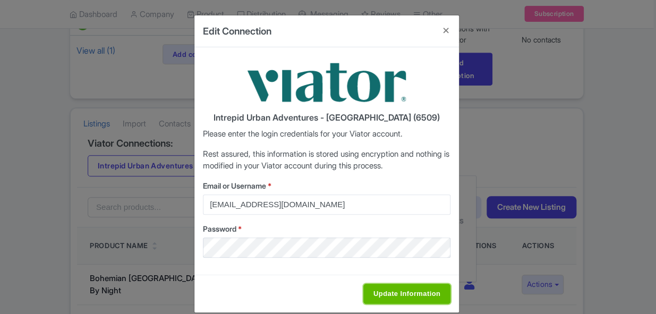
click at [380, 294] on input "Update Information" at bounding box center [407, 294] width 87 height 20
type input "Saving..."
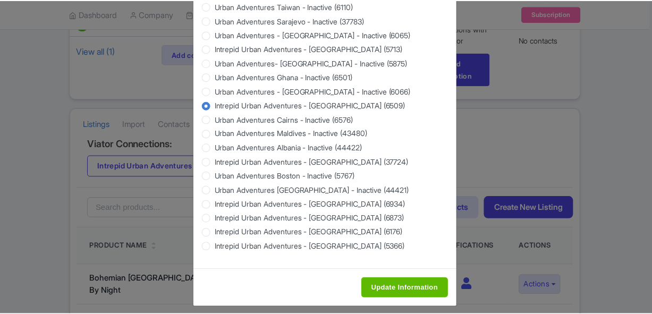
scroll to position [1061, 0]
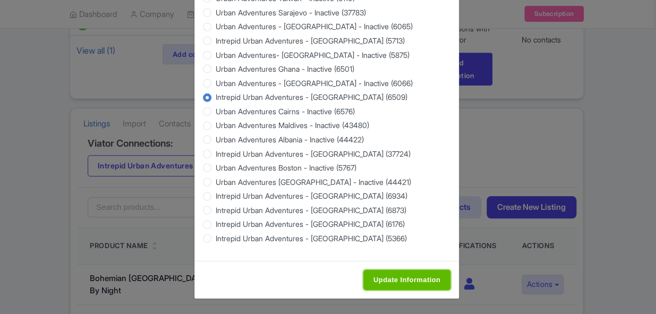
click at [412, 283] on input "Update Information" at bounding box center [407, 280] width 87 height 20
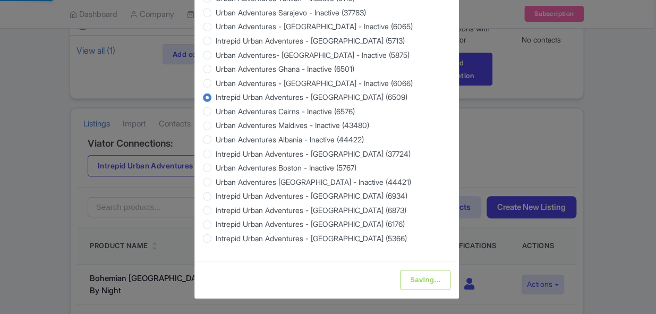
type input "Update Information"
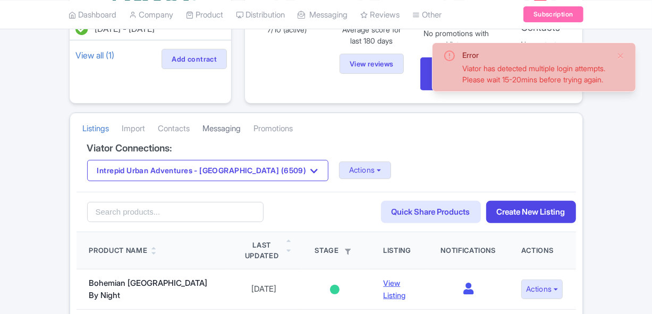
scroll to position [145, 0]
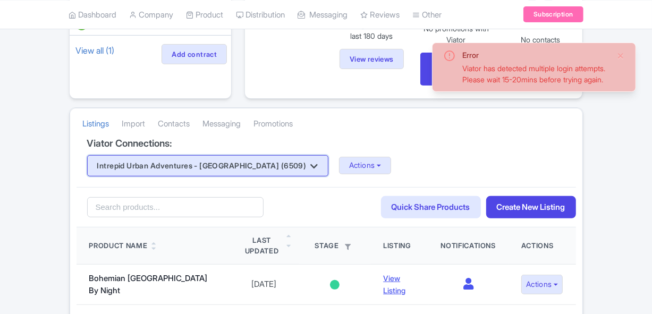
click at [230, 161] on button "Intrepid Urban Adventures - [GEOGRAPHIC_DATA] (6509)" at bounding box center [207, 165] width 241 height 21
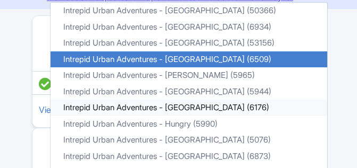
scroll to position [53, 0]
